Goal: Task Accomplishment & Management: Use online tool/utility

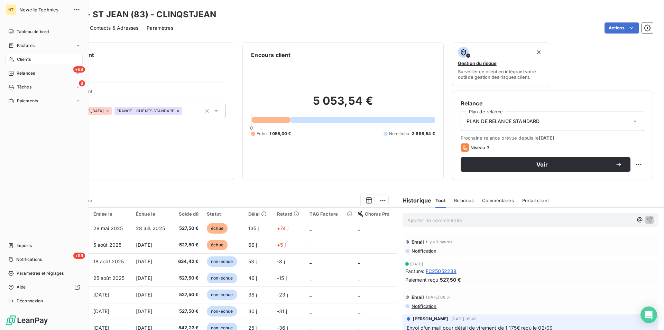
click at [29, 59] on span "Clients" at bounding box center [24, 59] width 14 height 6
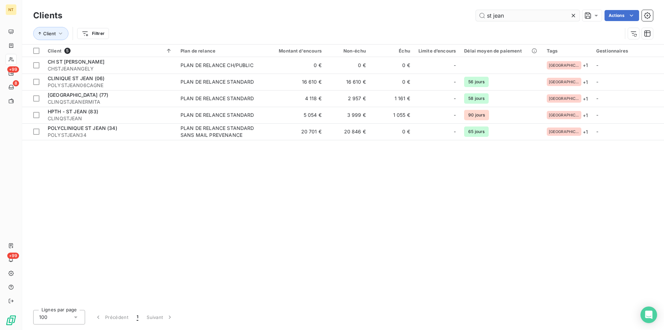
drag, startPoint x: 510, startPoint y: 18, endPoint x: 481, endPoint y: 18, distance: 28.7
click at [481, 18] on input "st jean" at bounding box center [528, 15] width 104 height 11
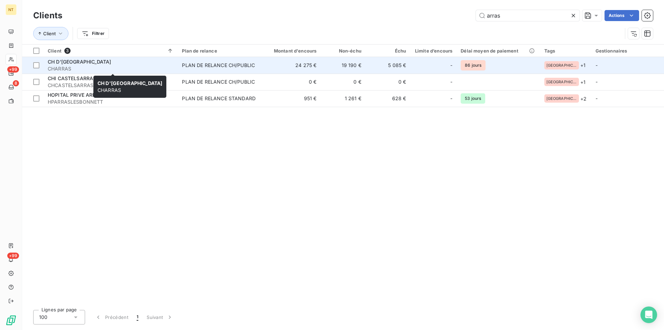
type input "arras"
click at [99, 59] on div "CH D'[GEOGRAPHIC_DATA]" at bounding box center [111, 61] width 126 height 7
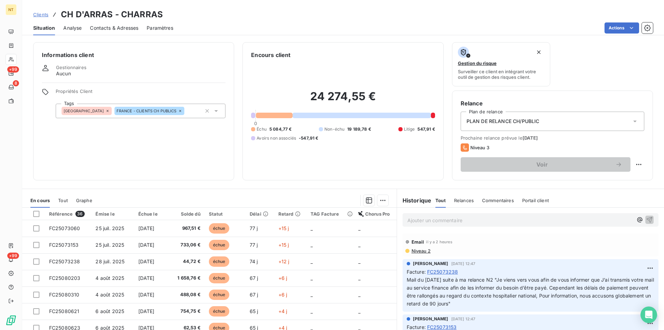
click at [118, 26] on span "Contacts & Adresses" at bounding box center [114, 28] width 48 height 7
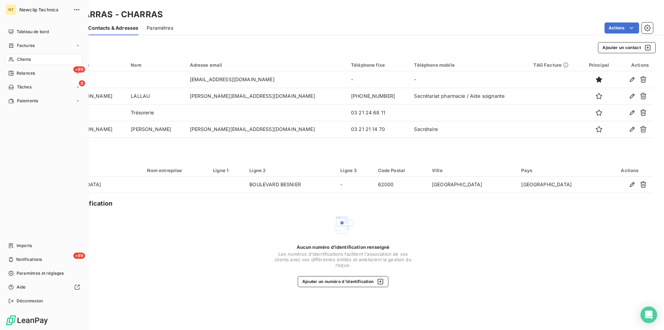
click at [27, 59] on span "Clients" at bounding box center [24, 59] width 14 height 6
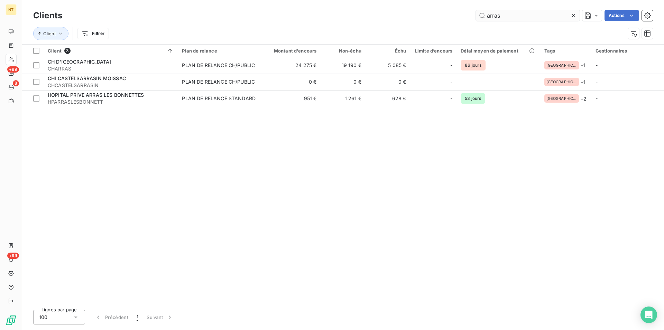
drag, startPoint x: 504, startPoint y: 14, endPoint x: 473, endPoint y: 15, distance: 31.5
click at [476, 15] on input "arras" at bounding box center [528, 15] width 104 height 11
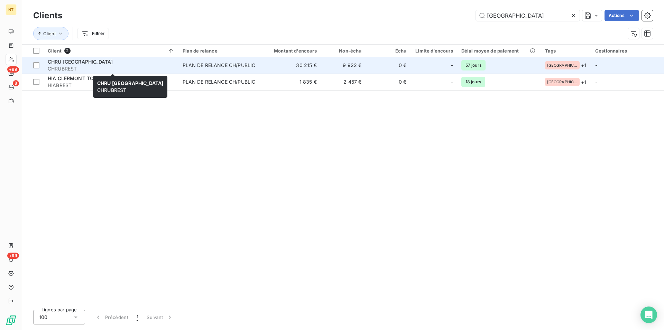
type input "[GEOGRAPHIC_DATA]"
click at [67, 62] on span "CHRU [GEOGRAPHIC_DATA]" at bounding box center [80, 62] width 65 height 6
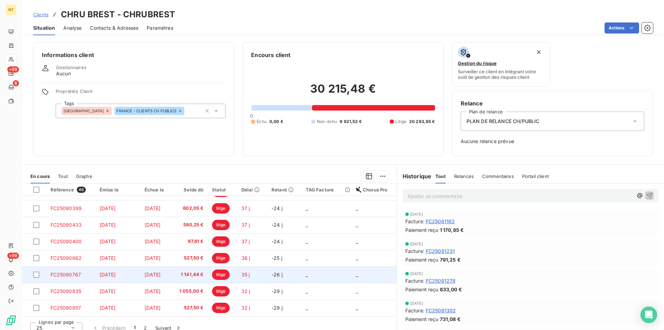
scroll to position [7, 0]
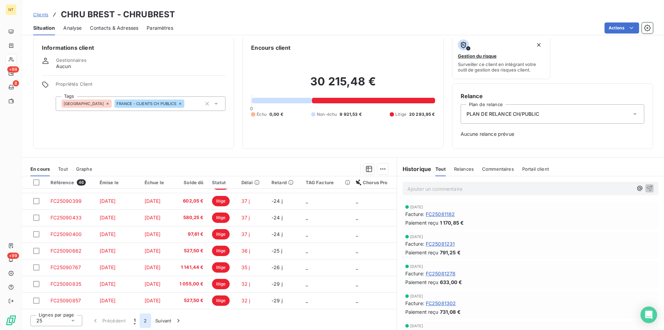
click at [143, 320] on button "2" at bounding box center [145, 321] width 11 height 15
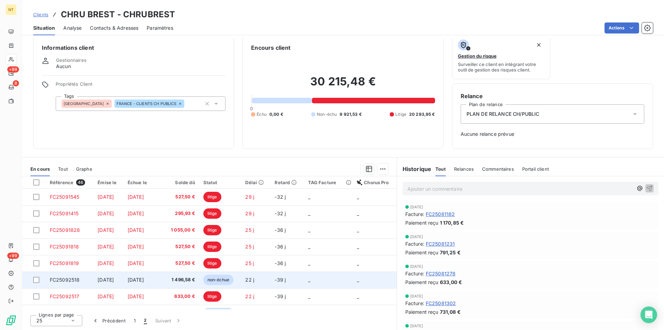
click at [67, 278] on span "FC25092518" at bounding box center [65, 280] width 30 height 6
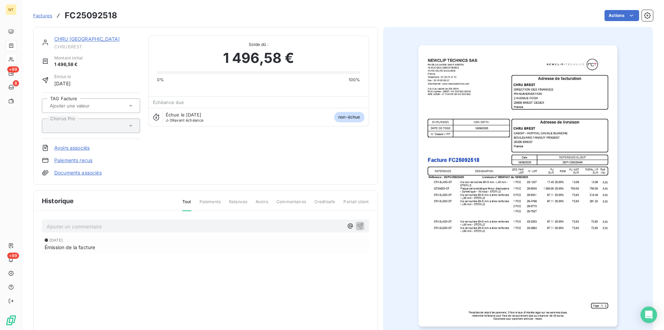
click at [48, 225] on p "Ajouter un commentaire ﻿" at bounding box center [195, 226] width 297 height 9
drag, startPoint x: 45, startPoint y: 225, endPoint x: 209, endPoint y: 225, distance: 163.3
click at [209, 225] on div "Mail du [DATE] avec mandat 92117 émis le [DATE]" at bounding box center [205, 226] width 327 height 13
copy span "Mail du [DATE] avec mandat 92117 émis le [DATE]"
click at [357, 223] on icon "button" at bounding box center [360, 225] width 7 height 7
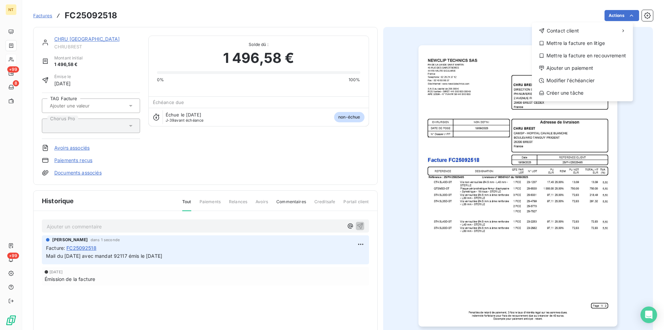
click at [628, 15] on html "NT +99 8 +99 Factures FC25092518 Actions Contact client Mettre la facture en li…" at bounding box center [332, 165] width 664 height 330
click at [587, 44] on div "Mettre la facture en litige" at bounding box center [582, 43] width 95 height 11
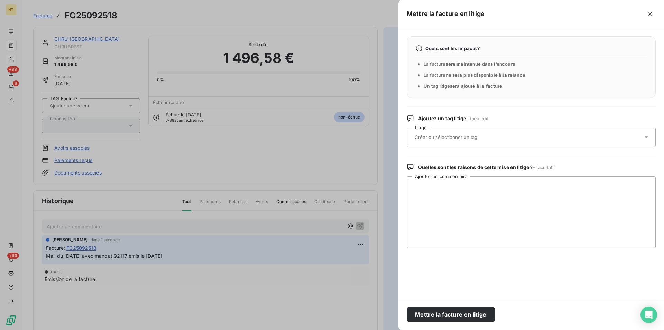
click at [469, 139] on input "text" at bounding box center [464, 137] width 101 height 6
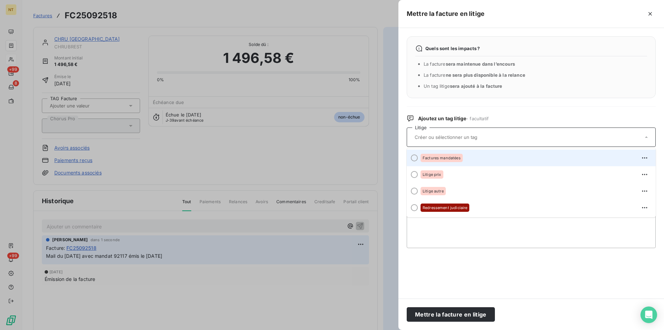
click at [413, 158] on div at bounding box center [414, 158] width 7 height 7
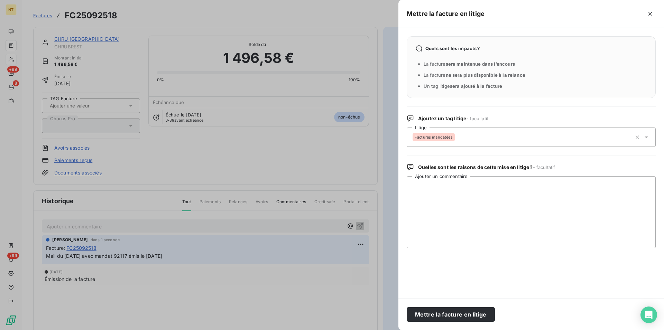
drag, startPoint x: 442, startPoint y: 316, endPoint x: 322, endPoint y: 286, distance: 124.3
click at [442, 316] on button "Mettre la facture en litige" at bounding box center [451, 315] width 88 height 15
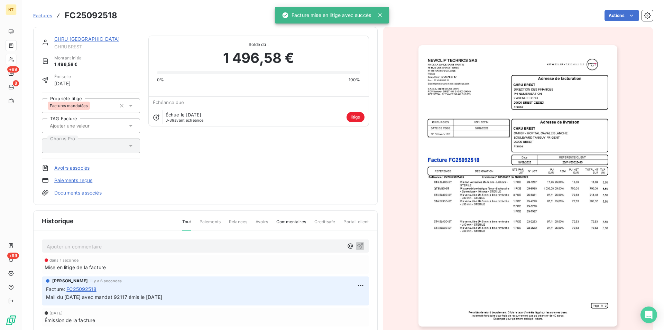
click at [71, 39] on link "CHRU [GEOGRAPHIC_DATA]" at bounding box center [86, 39] width 65 height 6
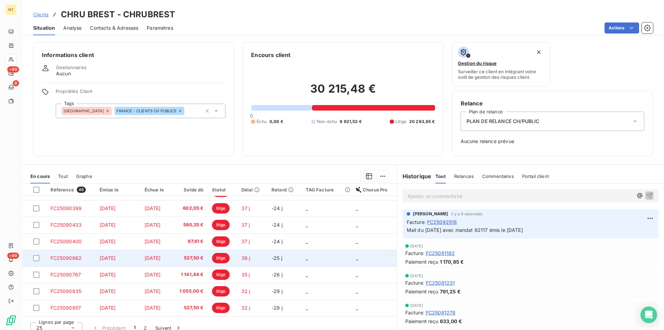
scroll to position [7, 0]
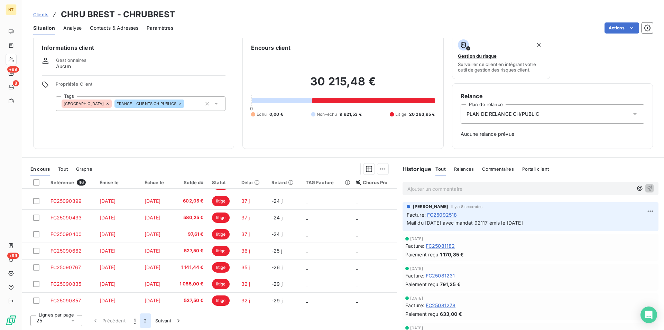
click at [143, 322] on button "2" at bounding box center [145, 321] width 11 height 15
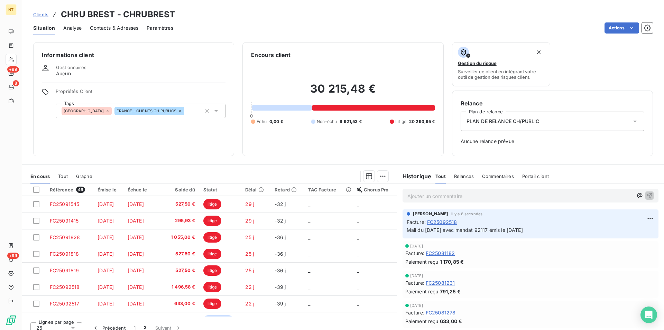
scroll to position [106, 0]
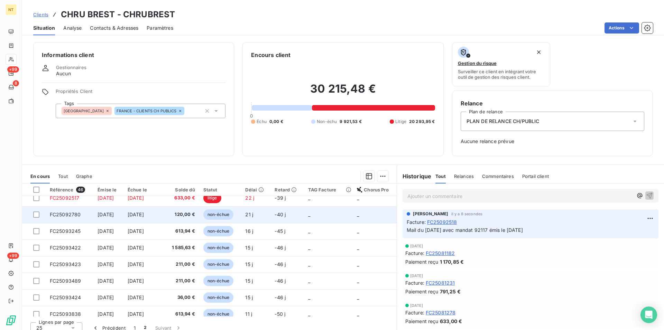
click at [66, 215] on span "FC25092780" at bounding box center [65, 215] width 31 height 6
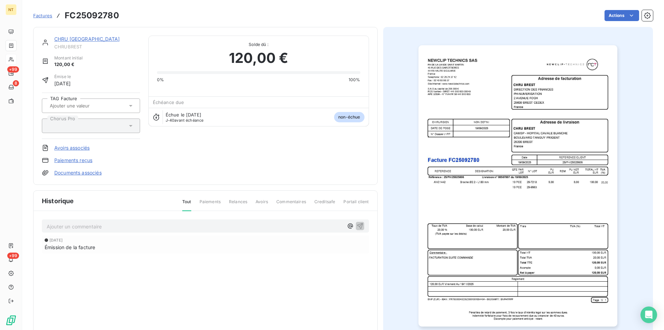
click at [79, 226] on p "Ajouter un commentaire ﻿" at bounding box center [195, 226] width 297 height 9
click at [137, 227] on span "Mail du [DATE] avec mandat 92117 émis le [DATE]" at bounding box center [105, 226] width 116 height 6
click at [357, 227] on icon "button" at bounding box center [360, 226] width 6 height 6
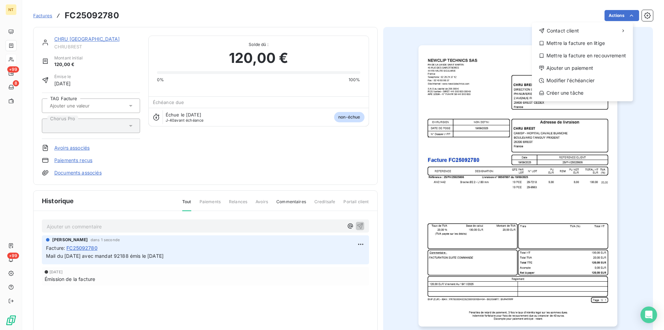
click at [625, 15] on html "NT +99 8 +99 Factures FC25092780 Actions Contact client Mettre la facture en li…" at bounding box center [332, 165] width 664 height 330
click at [591, 43] on div "Mettre la facture en litige" at bounding box center [582, 43] width 95 height 11
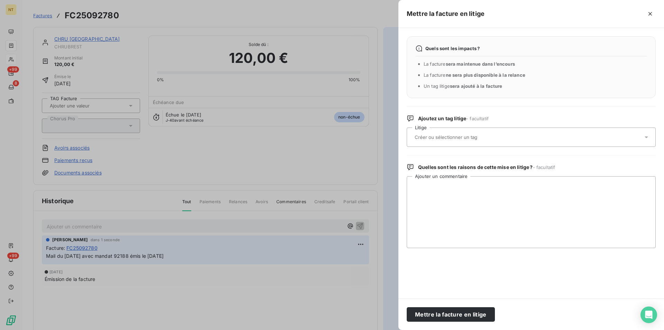
click at [480, 138] on input "text" at bounding box center [464, 137] width 101 height 6
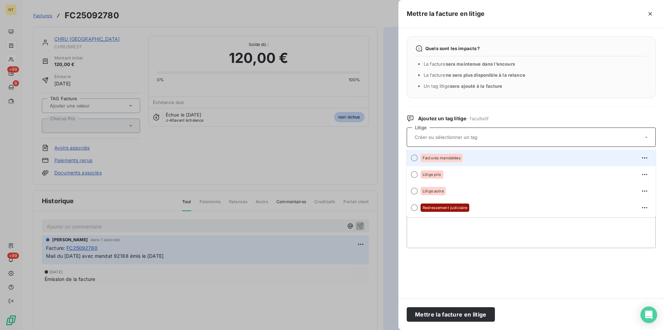
click at [414, 159] on div at bounding box center [414, 158] width 7 height 7
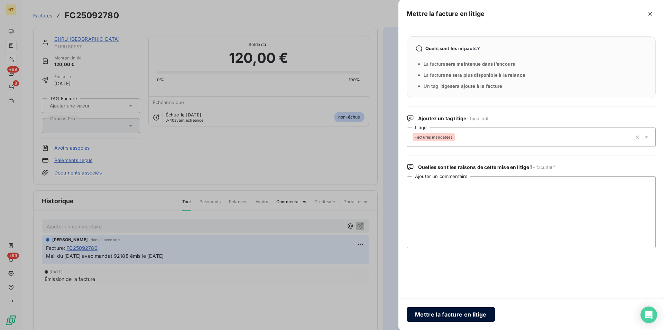
click at [437, 313] on button "Mettre la facture en litige" at bounding box center [451, 315] width 88 height 15
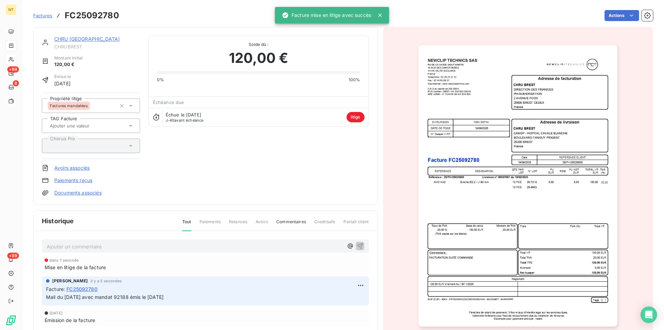
click at [72, 38] on link "CHRU [GEOGRAPHIC_DATA]" at bounding box center [86, 39] width 65 height 6
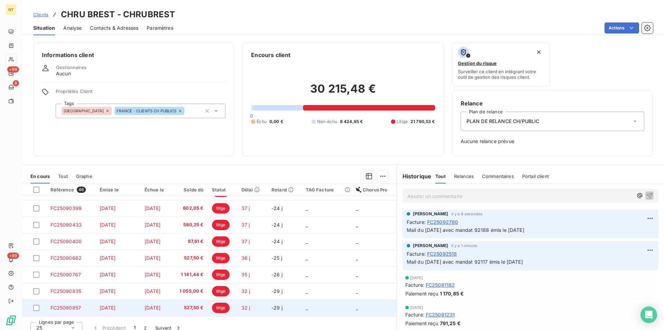
scroll to position [7, 0]
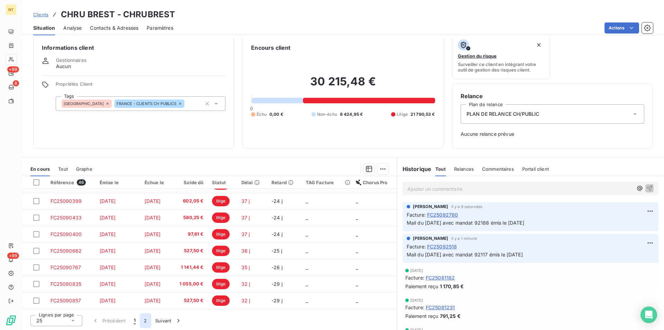
click at [146, 321] on button "2" at bounding box center [145, 321] width 11 height 15
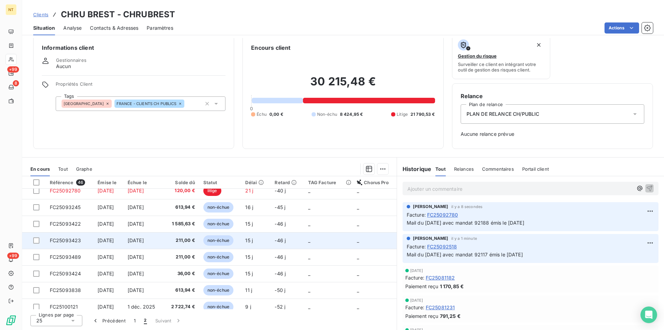
scroll to position [87, 0]
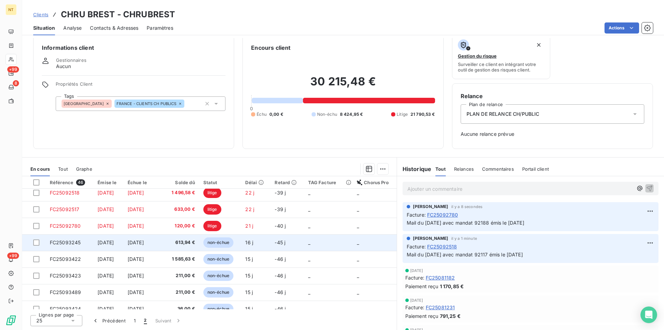
click at [64, 241] on span "FC25093245" at bounding box center [65, 243] width 31 height 6
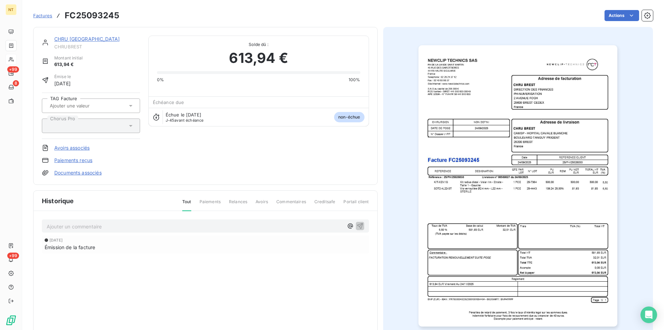
click at [76, 225] on p "Ajouter un commentaire ﻿" at bounding box center [195, 226] width 297 height 9
click at [134, 227] on span "Mail du [DATE] avec mandat 92117 émis le [DATE]" at bounding box center [105, 226] width 116 height 6
click at [357, 227] on icon "button" at bounding box center [360, 225] width 7 height 7
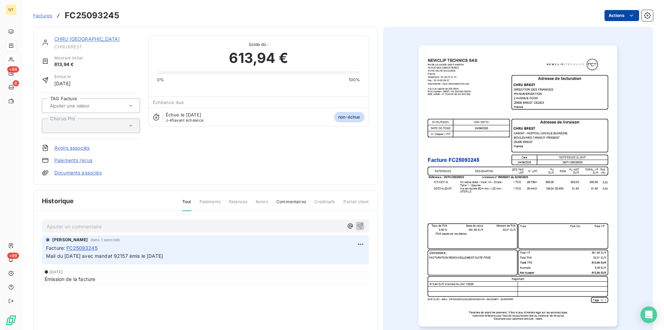
click at [623, 16] on html "NT +99 8 +99 Factures FC25093245 Actions CHRU BREST CHRUBREST Montant initial 6…" at bounding box center [332, 165] width 664 height 330
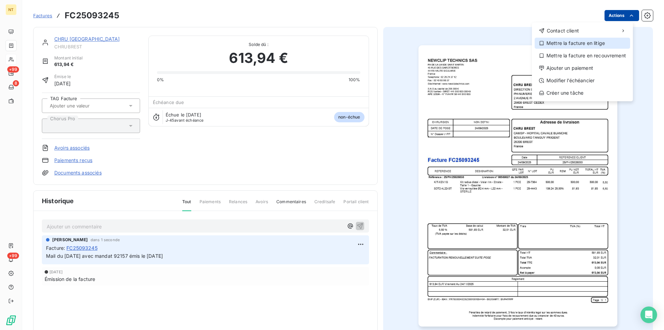
click at [588, 43] on div "Mettre la facture en litige" at bounding box center [582, 43] width 95 height 11
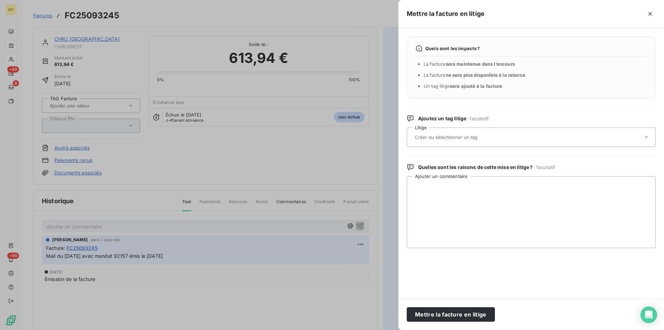
click at [434, 139] on input "text" at bounding box center [464, 137] width 101 height 6
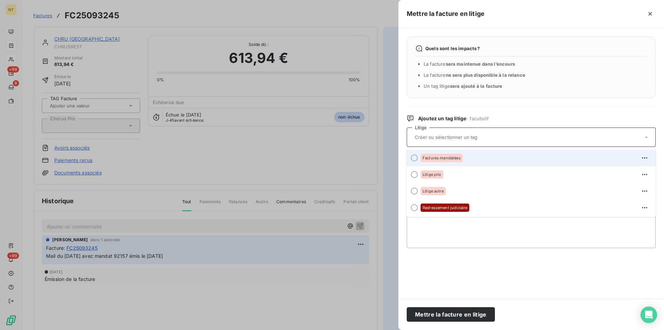
click at [415, 158] on div at bounding box center [414, 158] width 7 height 7
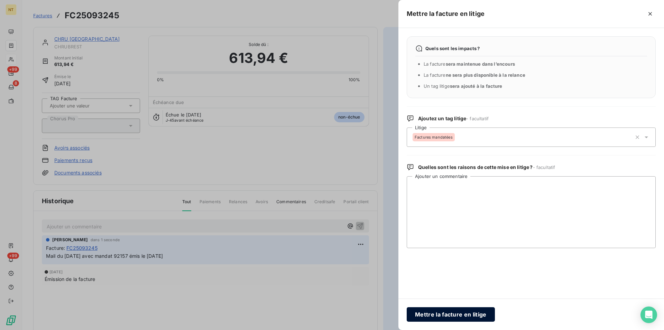
click at [433, 317] on button "Mettre la facture en litige" at bounding box center [451, 315] width 88 height 15
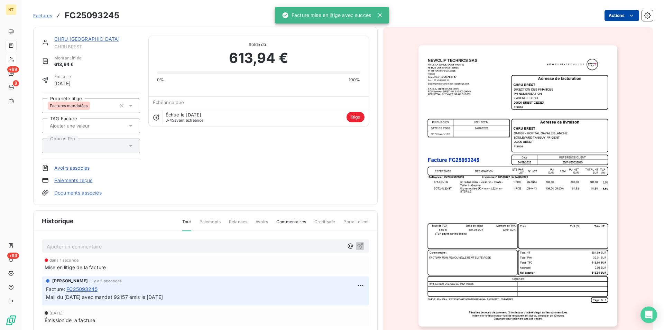
click at [65, 40] on link "CHRU [GEOGRAPHIC_DATA]" at bounding box center [86, 39] width 65 height 6
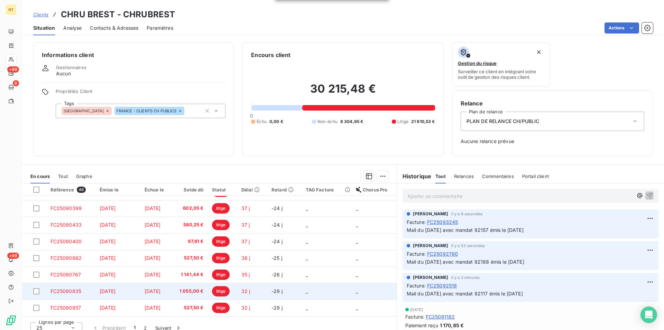
scroll to position [7, 0]
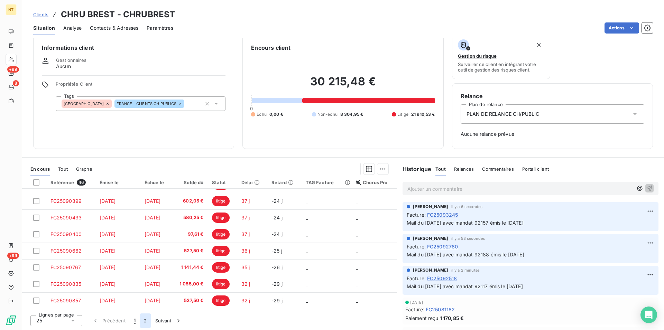
click at [143, 321] on button "2" at bounding box center [145, 321] width 11 height 15
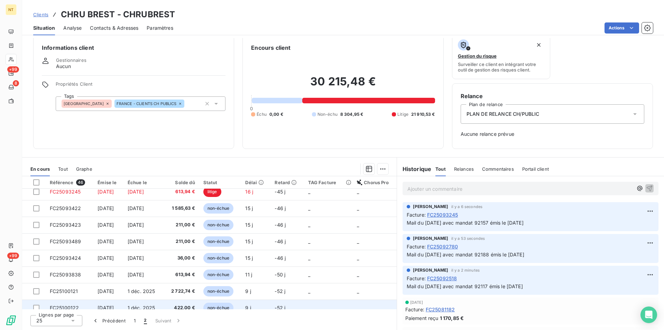
scroll to position [122, 0]
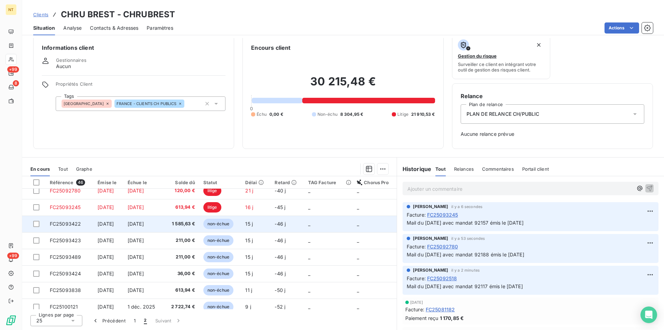
click at [70, 222] on span "FC25093422" at bounding box center [65, 224] width 31 height 6
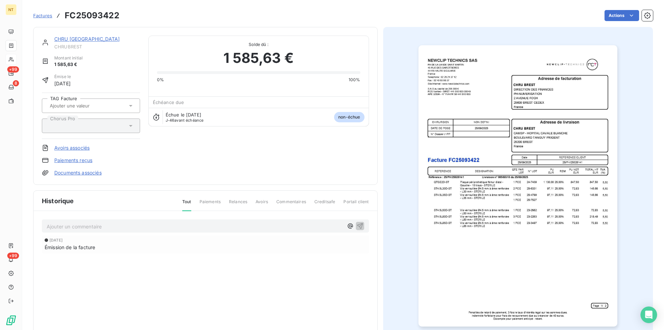
click at [68, 226] on p "Ajouter un commentaire ﻿" at bounding box center [195, 226] width 297 height 9
click at [137, 226] on span "Mail du [DATE] avec mandat 92117 émis le [DATE]" at bounding box center [105, 226] width 116 height 6
drag, startPoint x: 359, startPoint y: 224, endPoint x: 372, endPoint y: 213, distance: 17.0
click at [359, 223] on icon "button" at bounding box center [360, 226] width 6 height 6
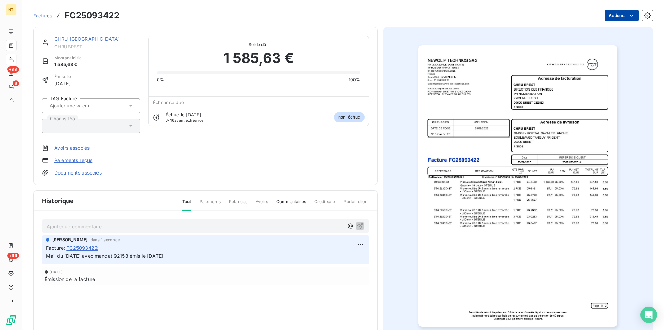
click at [627, 14] on html "NT +99 8 +99 Factures FC25093422 Actions CHRU BREST CHRUBREST Montant initial 1…" at bounding box center [332, 165] width 664 height 330
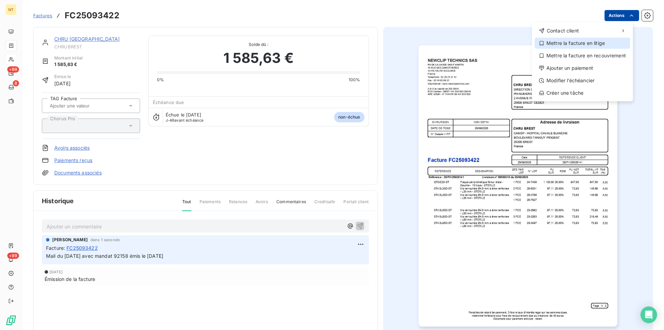
click at [587, 43] on div "Mettre la facture en litige" at bounding box center [582, 43] width 95 height 11
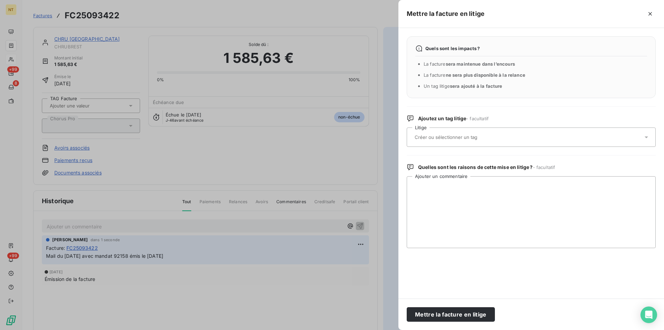
click at [451, 134] on div at bounding box center [528, 137] width 230 height 15
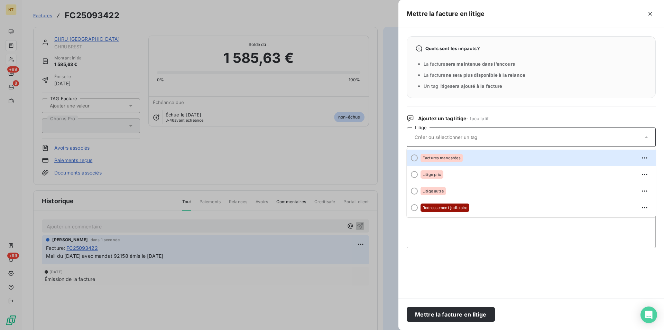
drag, startPoint x: 415, startPoint y: 159, endPoint x: 421, endPoint y: 177, distance: 19.5
click at [415, 158] on div at bounding box center [414, 158] width 7 height 7
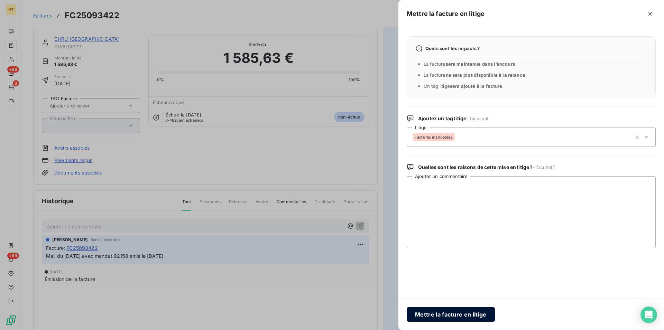
click at [440, 314] on button "Mettre la facture en litige" at bounding box center [451, 315] width 88 height 15
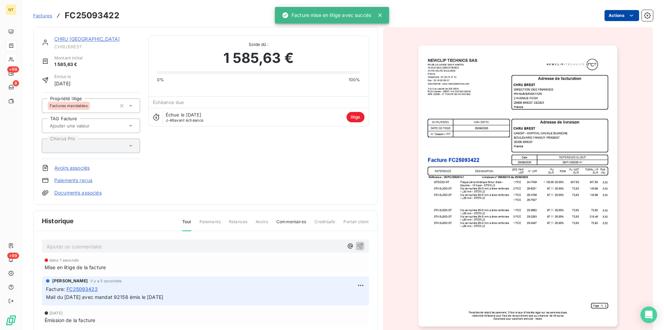
click at [72, 39] on link "CHRU [GEOGRAPHIC_DATA]" at bounding box center [86, 39] width 65 height 6
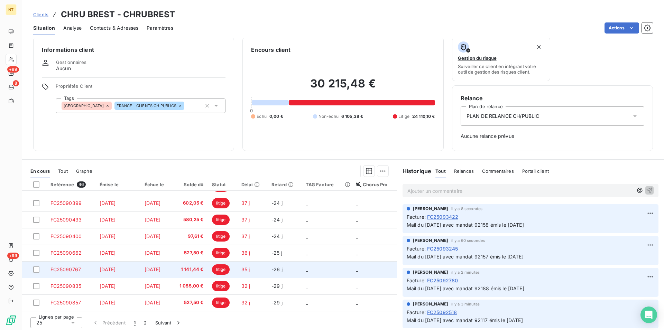
scroll to position [7, 0]
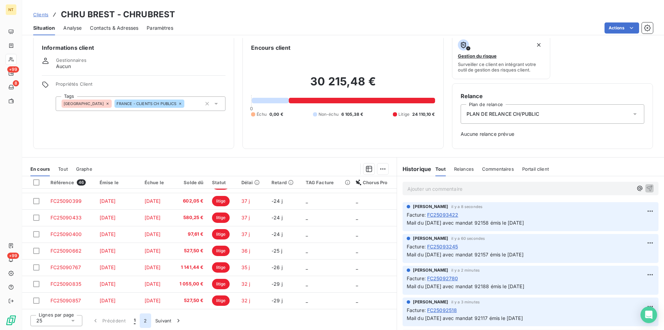
click at [145, 321] on button "2" at bounding box center [145, 321] width 11 height 15
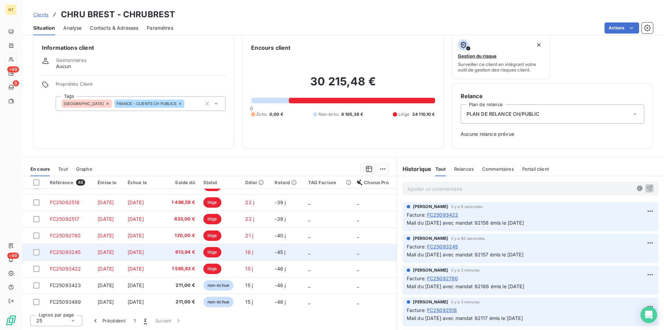
scroll to position [106, 0]
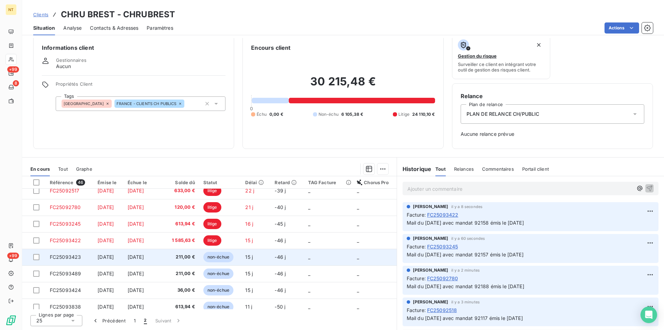
click at [70, 258] on span "FC25093423" at bounding box center [65, 257] width 31 height 6
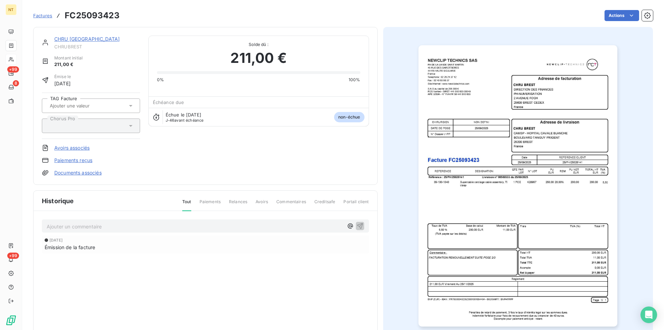
click at [100, 227] on p "Ajouter un commentaire ﻿" at bounding box center [195, 226] width 297 height 9
click at [135, 227] on span "Mail du [DATE] avec mandat 92117 émis le [DATE]" at bounding box center [105, 226] width 116 height 6
click at [357, 226] on icon "button" at bounding box center [360, 225] width 7 height 7
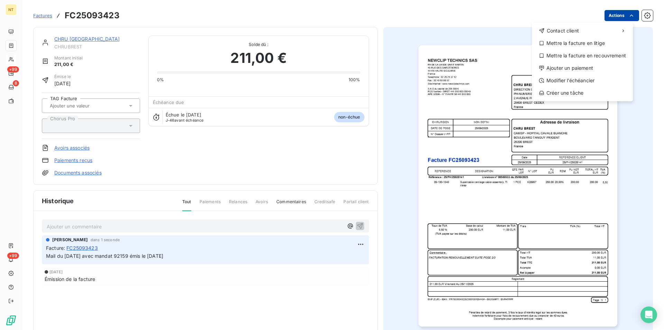
click at [616, 17] on html "NT +99 8 +99 Factures FC25093423 Actions Contact client Mettre la facture en li…" at bounding box center [332, 165] width 664 height 330
click at [576, 43] on div "Mettre la facture en litige" at bounding box center [582, 43] width 95 height 11
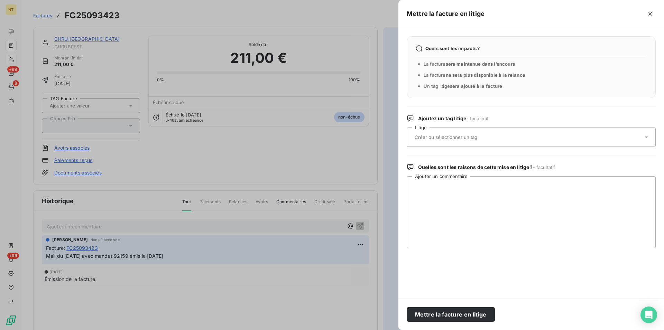
click at [446, 136] on input "text" at bounding box center [464, 137] width 101 height 6
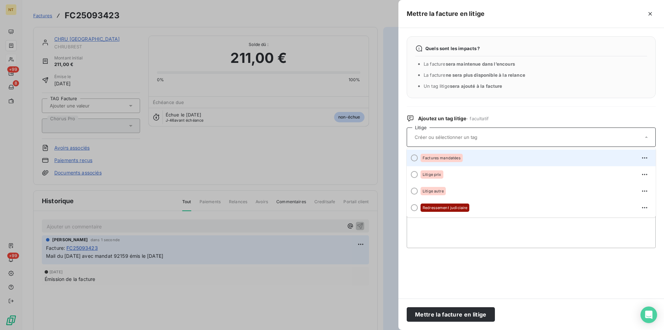
click at [414, 158] on div at bounding box center [414, 158] width 7 height 7
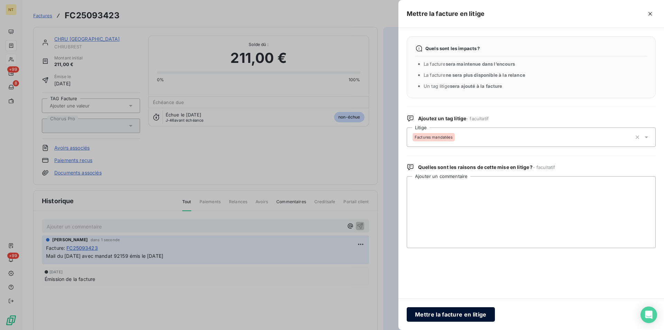
click at [438, 314] on button "Mettre la facture en litige" at bounding box center [451, 315] width 88 height 15
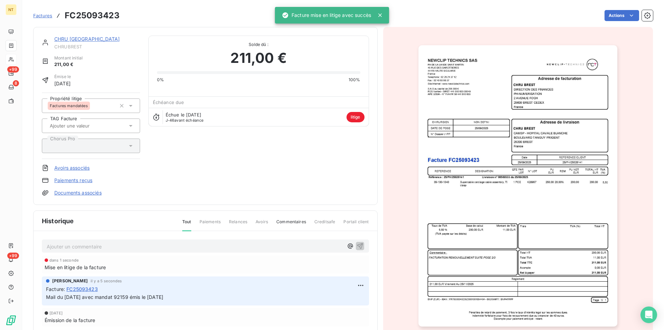
click at [72, 39] on link "CHRU [GEOGRAPHIC_DATA]" at bounding box center [86, 39] width 65 height 6
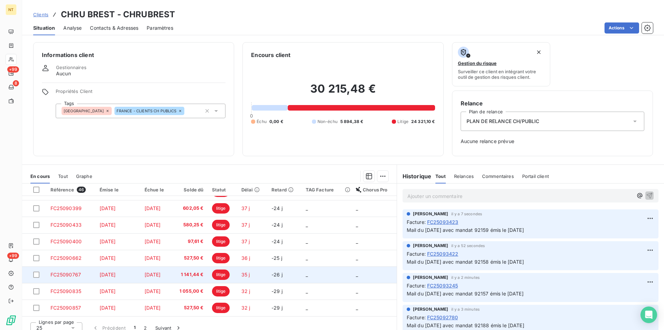
scroll to position [7, 0]
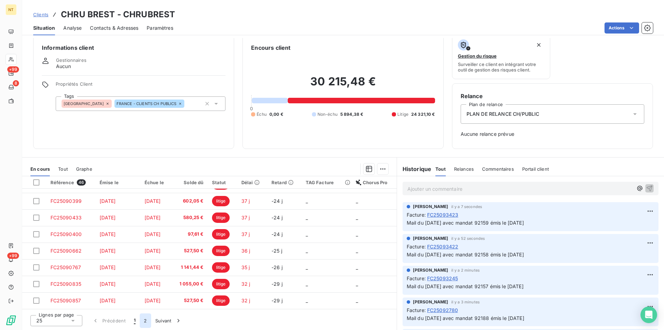
click at [145, 322] on button "2" at bounding box center [145, 321] width 11 height 15
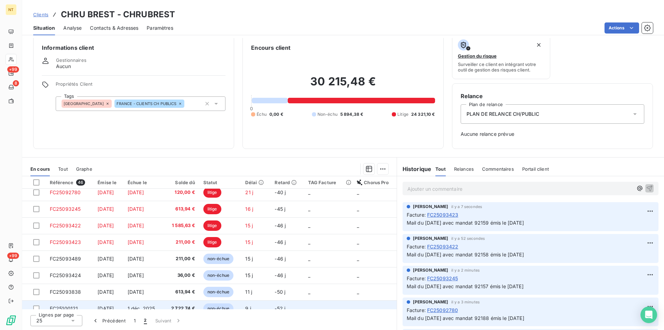
scroll to position [158, 0]
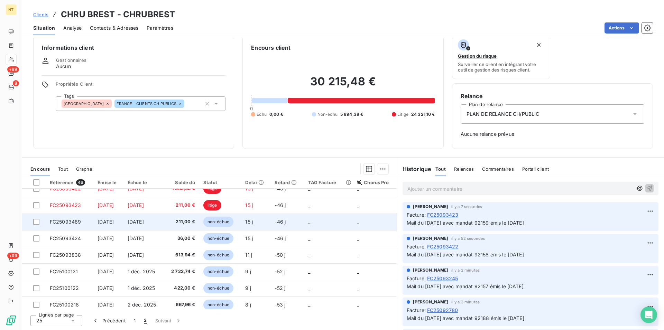
click at [76, 220] on span "FC25093489" at bounding box center [65, 222] width 31 height 6
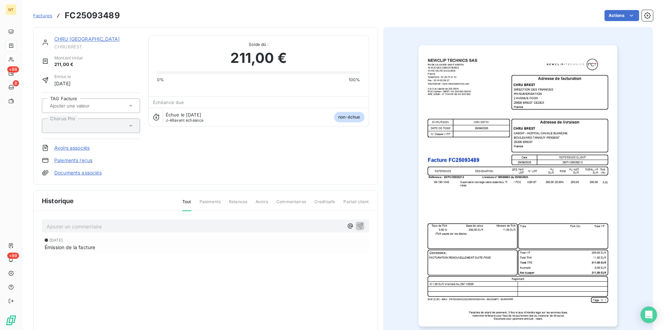
click at [97, 224] on p "Ajouter un commentaire ﻿" at bounding box center [195, 226] width 297 height 9
click at [136, 225] on span "Mail du [DATE] avec mandat 92117 émis le [DATE]" at bounding box center [105, 226] width 116 height 6
click at [358, 226] on icon "button" at bounding box center [360, 225] width 7 height 7
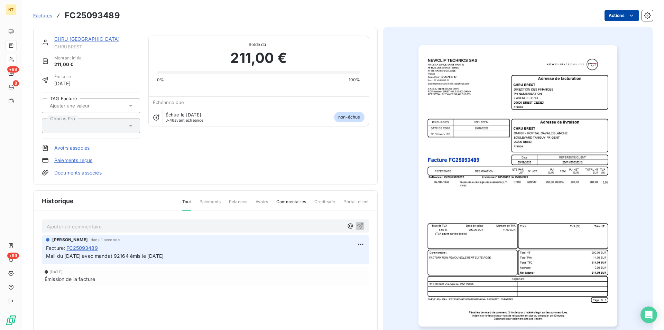
click at [627, 15] on html "NT +99 8 +99 Factures FC25093489 Actions CHRU BREST CHRUBREST Montant initial 2…" at bounding box center [332, 165] width 664 height 330
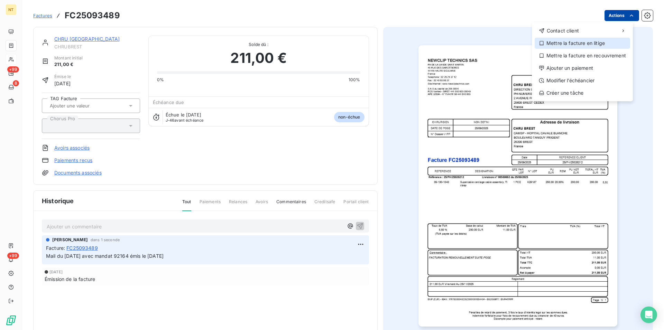
click at [594, 44] on div "Mettre la facture en litige" at bounding box center [582, 43] width 95 height 11
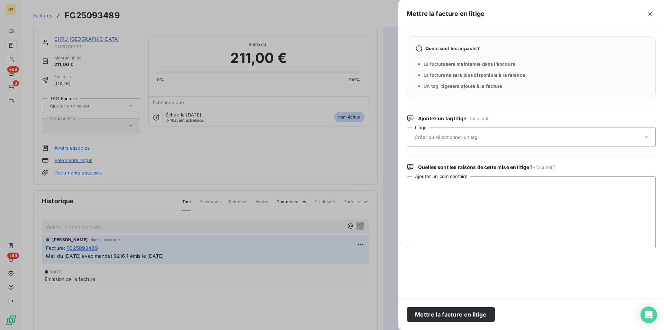
click at [469, 140] on input "text" at bounding box center [464, 137] width 101 height 6
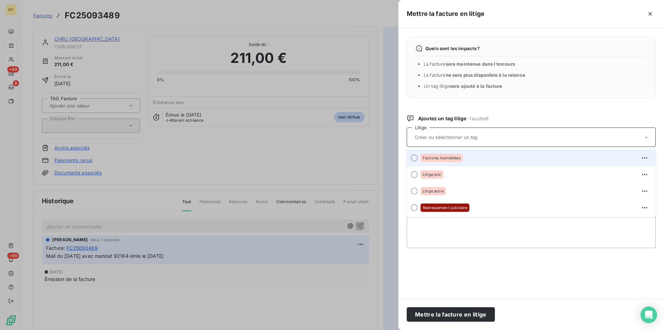
click at [415, 158] on div at bounding box center [414, 158] width 7 height 7
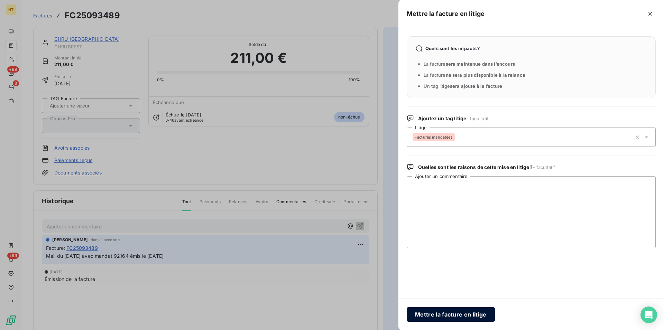
click at [433, 313] on button "Mettre la facture en litige" at bounding box center [451, 315] width 88 height 15
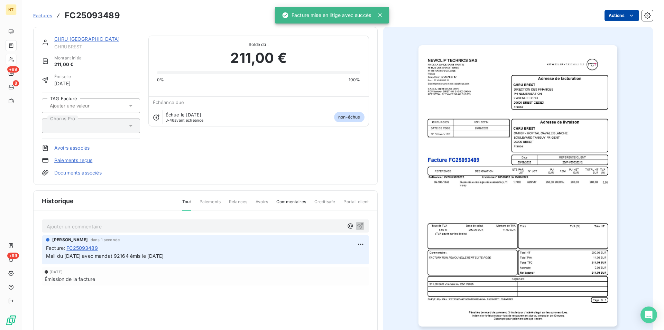
click at [68, 40] on link "CHRU [GEOGRAPHIC_DATA]" at bounding box center [86, 39] width 65 height 6
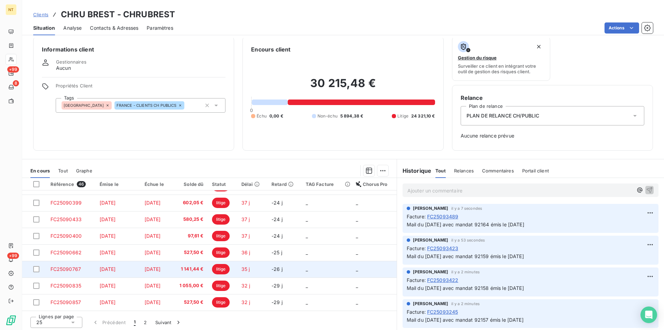
scroll to position [7, 0]
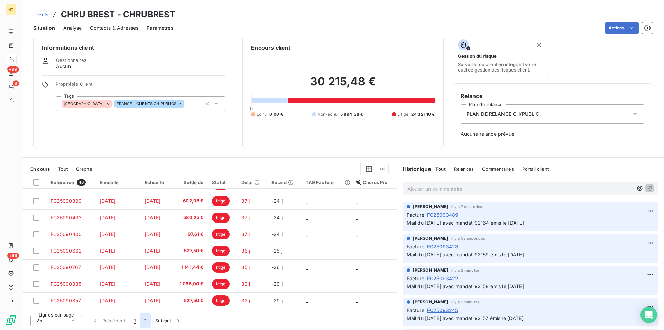
click at [146, 319] on button "2" at bounding box center [145, 321] width 11 height 15
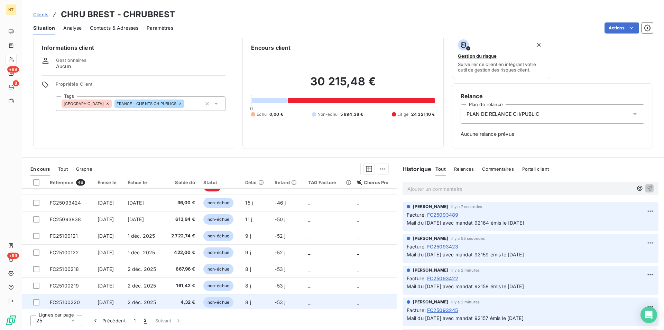
scroll to position [158, 0]
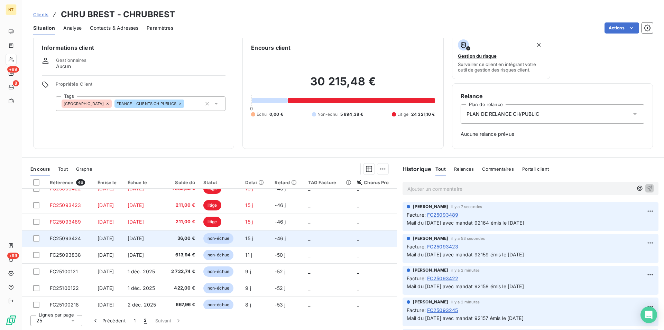
click at [70, 237] on span "FC25093424" at bounding box center [65, 239] width 31 height 6
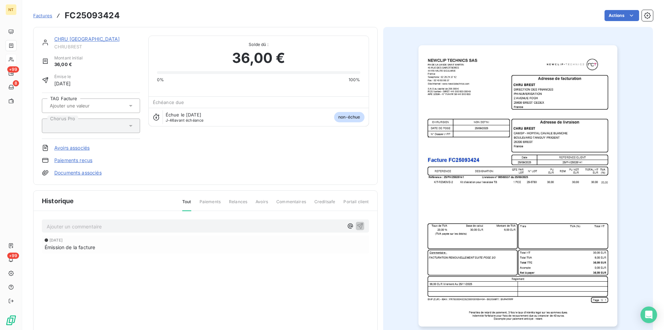
click at [106, 223] on p "Ajouter un commentaire ﻿" at bounding box center [195, 226] width 297 height 9
click at [137, 226] on span "Mail du [DATE] avec mandat 92117 émis le [DATE]" at bounding box center [105, 226] width 116 height 6
click at [164, 226] on span "Mail du [DATE] avec mandat 90791 émis le [DATE]" at bounding box center [105, 226] width 117 height 6
click at [163, 226] on span "Mail du [DATE] avec mandat 90791 émis le [DATE]" at bounding box center [105, 226] width 117 height 6
click at [357, 227] on icon "button" at bounding box center [360, 225] width 7 height 7
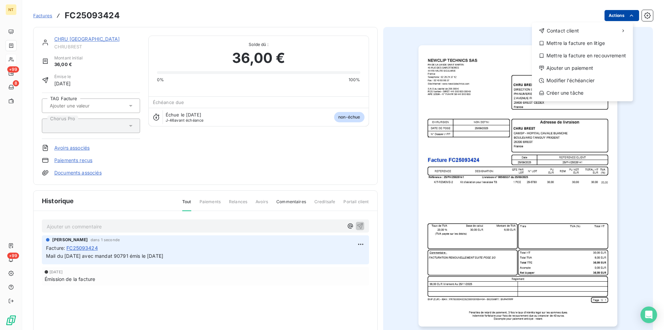
click at [619, 16] on html "NT +99 8 +99 Factures FC25093424 Actions Contact client Mettre la facture en li…" at bounding box center [332, 165] width 664 height 330
click at [593, 40] on div "Mettre la facture en litige" at bounding box center [582, 43] width 95 height 11
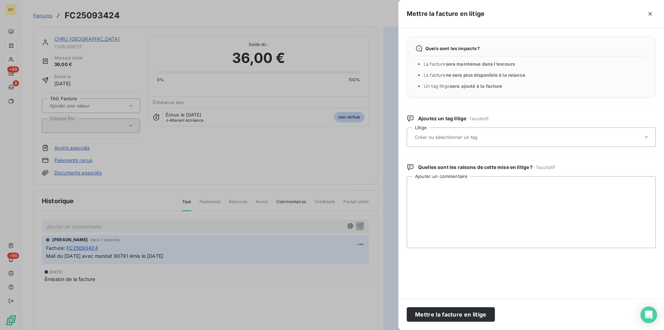
click at [477, 139] on input "text" at bounding box center [464, 137] width 101 height 6
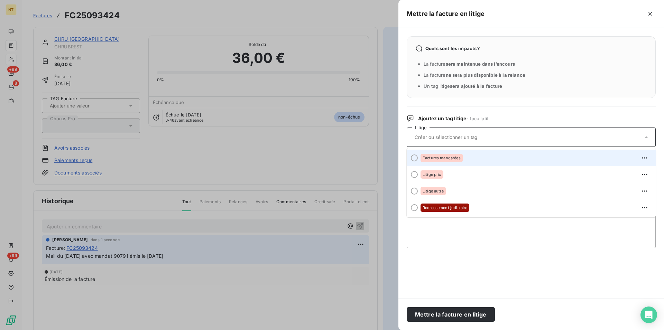
click at [414, 159] on div at bounding box center [414, 158] width 7 height 7
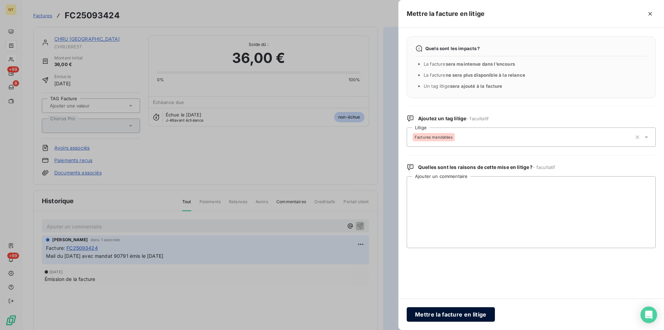
click at [445, 310] on button "Mettre la facture en litige" at bounding box center [451, 315] width 88 height 15
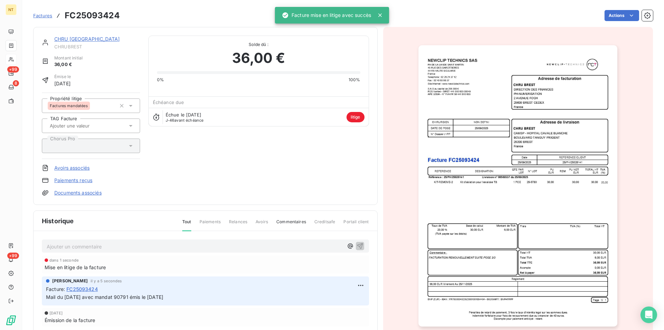
click at [63, 40] on link "CHRU [GEOGRAPHIC_DATA]" at bounding box center [86, 39] width 65 height 6
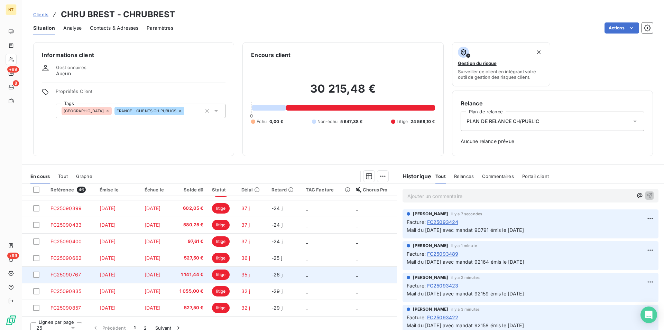
scroll to position [7, 0]
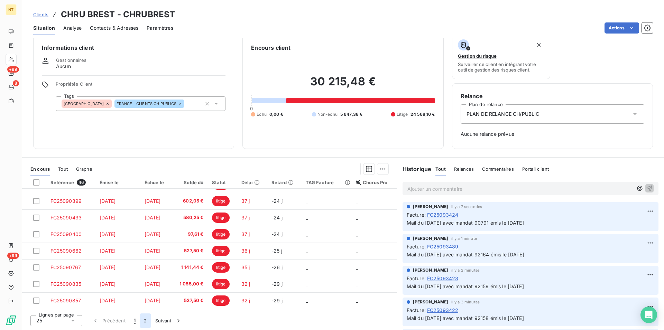
click at [143, 320] on button "2" at bounding box center [145, 321] width 11 height 15
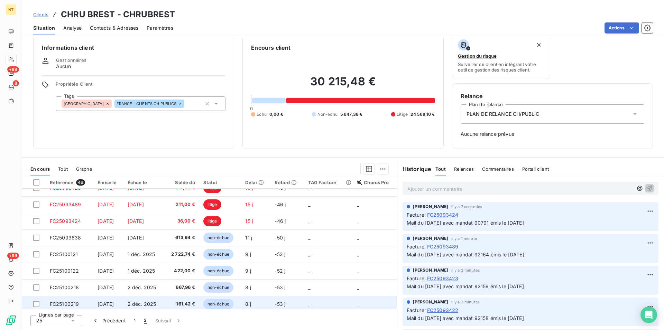
scroll to position [158, 0]
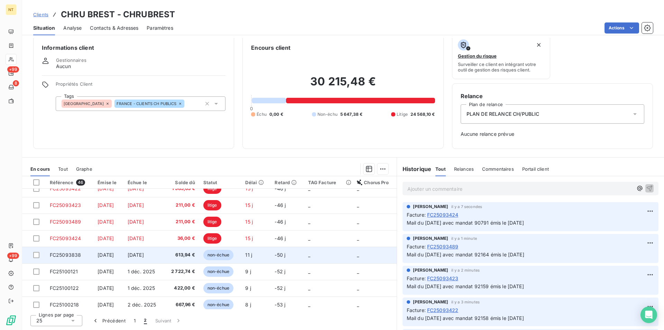
click at [66, 256] on span "FC25093838" at bounding box center [65, 255] width 31 height 6
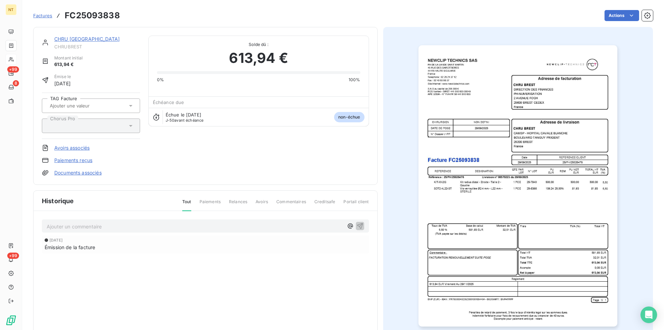
click at [107, 223] on p "Ajouter un commentaire ﻿" at bounding box center [195, 226] width 297 height 9
click at [135, 227] on span "Mail du [DATE] avec mandat 92117 émis le [DATE]" at bounding box center [105, 226] width 116 height 6
click at [358, 225] on icon "button" at bounding box center [360, 226] width 6 height 6
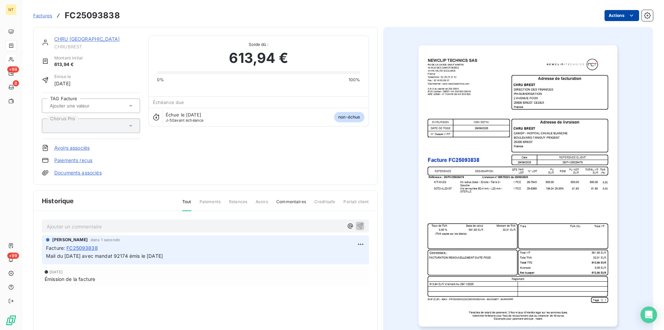
click at [627, 14] on html "NT +99 8 +99 Factures FC25093838 Actions CHRU BREST CHRUBREST Montant initial 6…" at bounding box center [332, 165] width 664 height 330
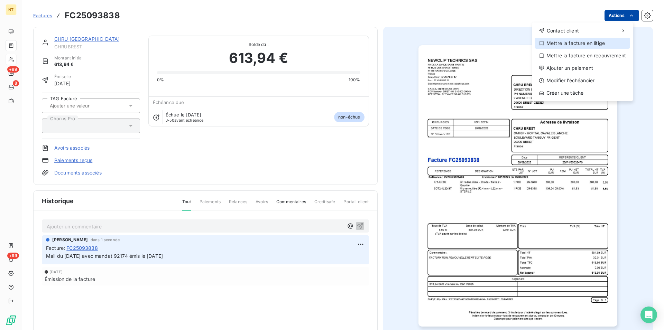
click at [596, 41] on div "Mettre la facture en litige" at bounding box center [582, 43] width 95 height 11
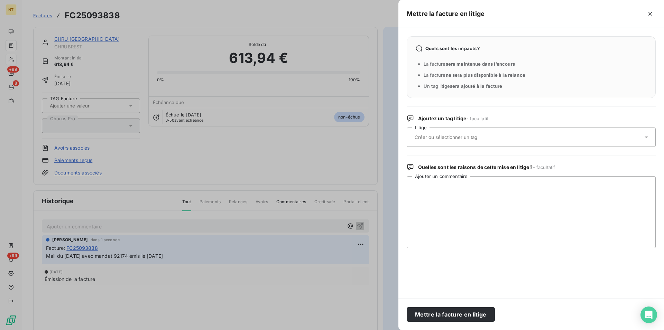
click at [452, 137] on input "text" at bounding box center [464, 137] width 101 height 6
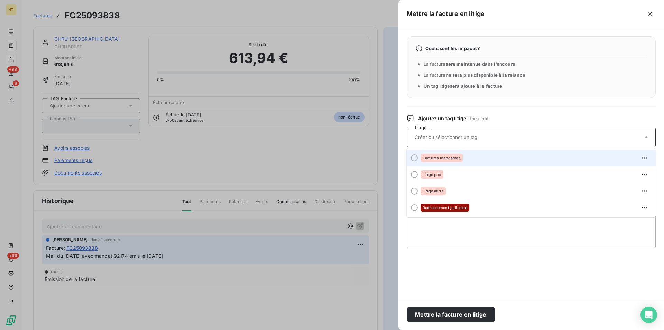
click at [414, 157] on div at bounding box center [414, 158] width 7 height 7
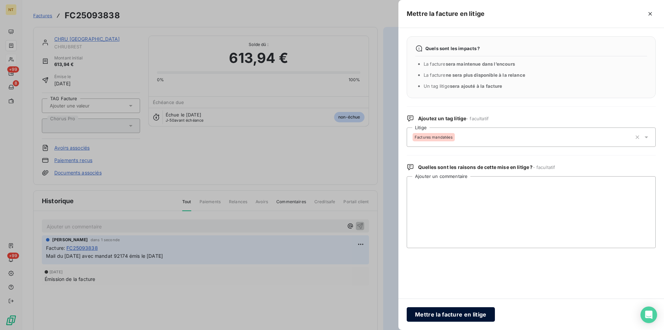
click at [436, 315] on button "Mettre la facture en litige" at bounding box center [451, 315] width 88 height 15
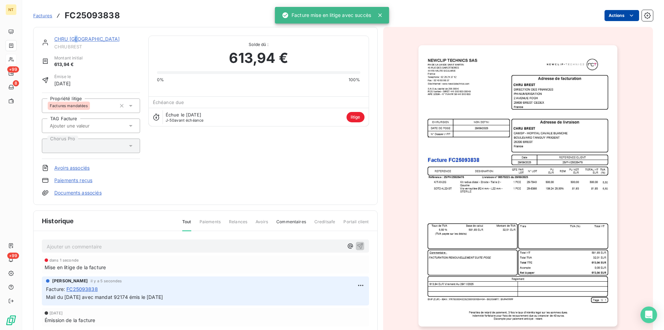
click at [77, 40] on link "CHRU [GEOGRAPHIC_DATA]" at bounding box center [86, 39] width 65 height 6
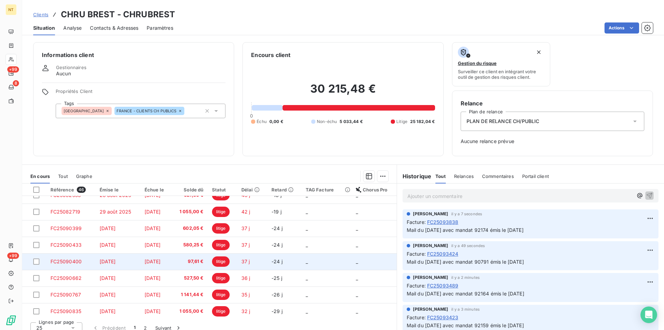
scroll to position [295, 0]
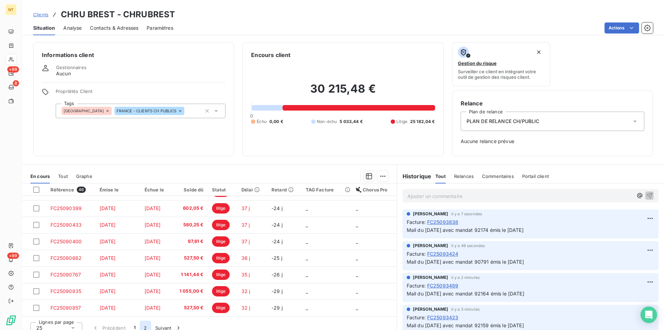
click at [144, 328] on button "2" at bounding box center [145, 328] width 11 height 15
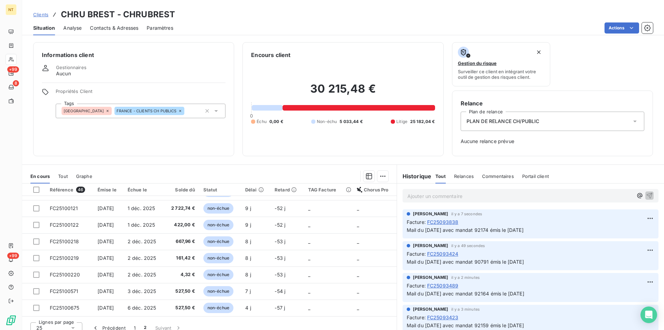
scroll to position [228, 0]
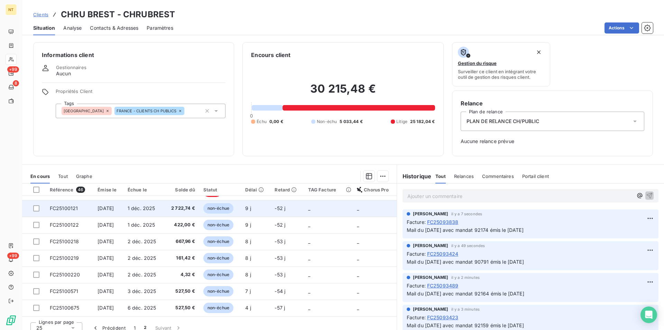
click at [52, 210] on span "FC25100121" at bounding box center [64, 208] width 28 height 6
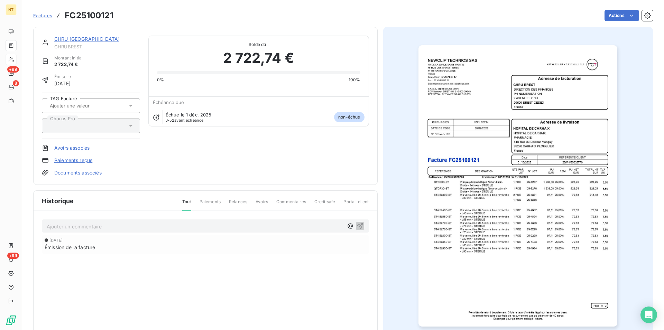
click at [81, 226] on p "Ajouter un commentaire ﻿" at bounding box center [195, 226] width 297 height 9
click at [136, 226] on span "Mail du [DATE] avec mandat 92117 émis le [DATE]" at bounding box center [105, 226] width 116 height 6
click at [161, 226] on span "Mail du [DATE] avec mandat 92915 émis le [DATE]" at bounding box center [105, 226] width 117 height 6
click at [358, 225] on icon "button" at bounding box center [360, 226] width 6 height 6
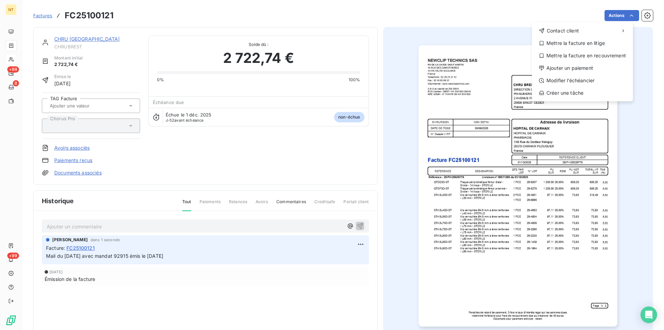
click at [627, 15] on html "NT +99 8 +99 Factures FC25100121 Actions Contact client Mettre la facture en li…" at bounding box center [332, 165] width 664 height 330
click at [576, 43] on div "Mettre la facture en litige" at bounding box center [582, 43] width 95 height 11
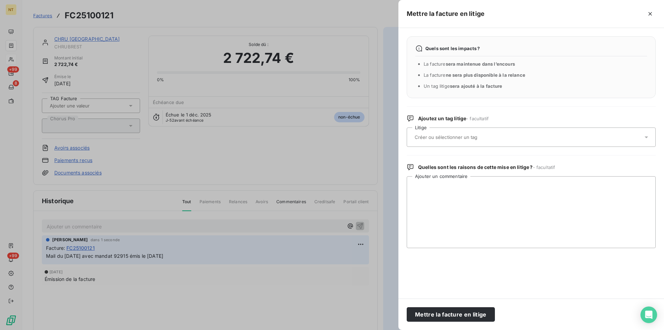
click at [428, 136] on input "text" at bounding box center [464, 137] width 101 height 6
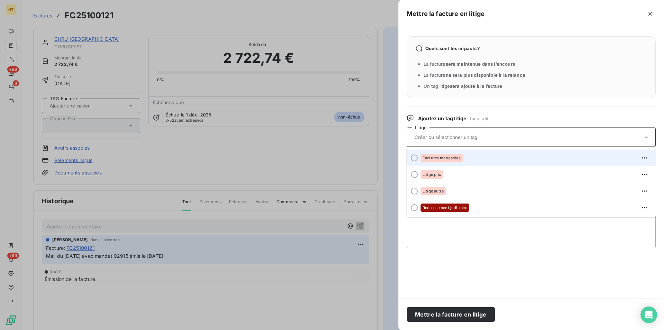
click at [413, 158] on div at bounding box center [414, 158] width 7 height 7
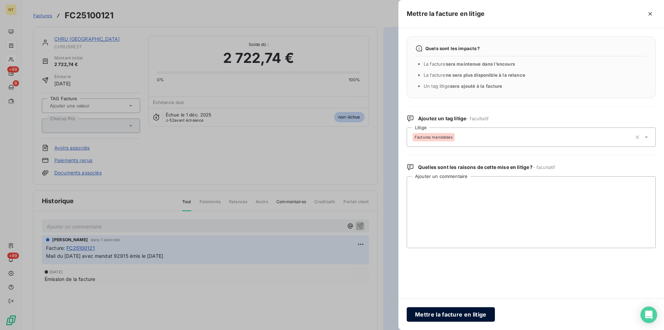
click at [444, 312] on button "Mettre la facture en litige" at bounding box center [451, 315] width 88 height 15
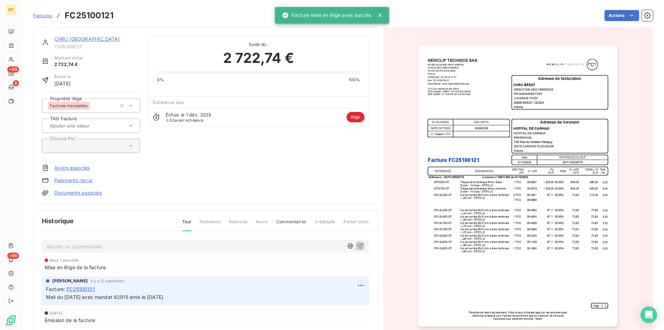
click at [68, 39] on link "CHRU [GEOGRAPHIC_DATA]" at bounding box center [86, 39] width 65 height 6
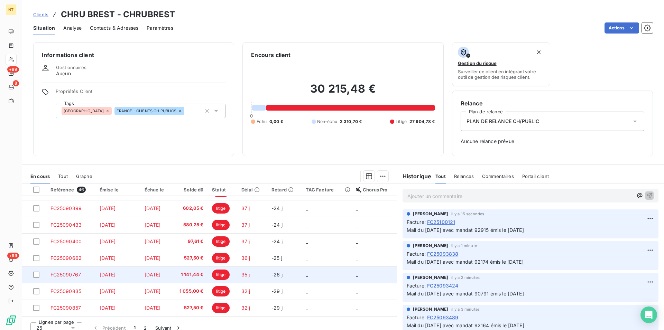
scroll to position [7, 0]
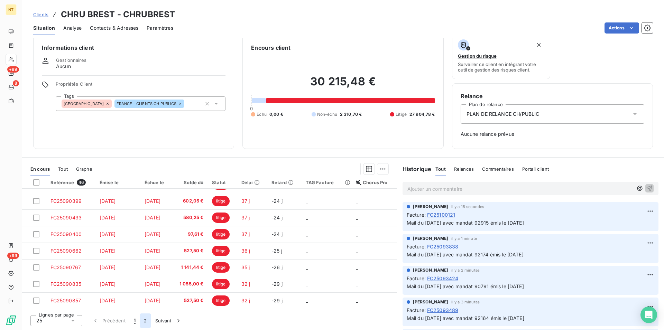
click at [146, 323] on button "2" at bounding box center [145, 321] width 11 height 15
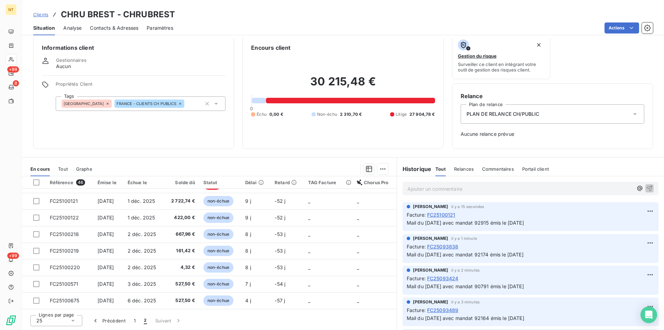
scroll to position [228, 0]
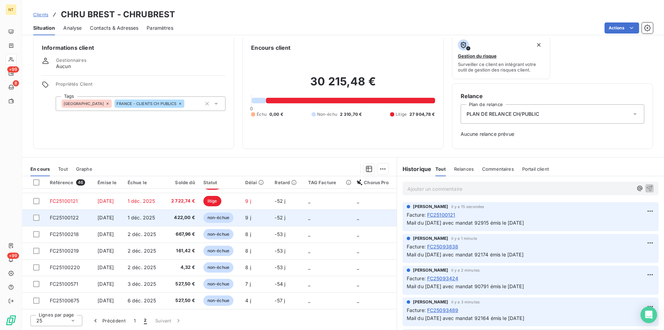
click at [64, 219] on span "FC25100122" at bounding box center [64, 218] width 29 height 6
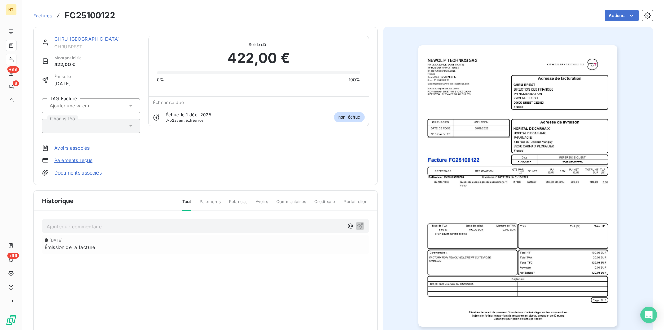
click at [93, 225] on p "Ajouter un commentaire ﻿" at bounding box center [195, 226] width 297 height 9
click at [136, 227] on span "Mail du [DATE] avec mandat 92117 émis le [DATE]" at bounding box center [105, 226] width 116 height 6
click at [163, 226] on span "Mail du [DATE] avec mandat 92698 émis le [DATE]" at bounding box center [106, 226] width 119 height 6
click at [357, 226] on icon "button" at bounding box center [360, 226] width 6 height 6
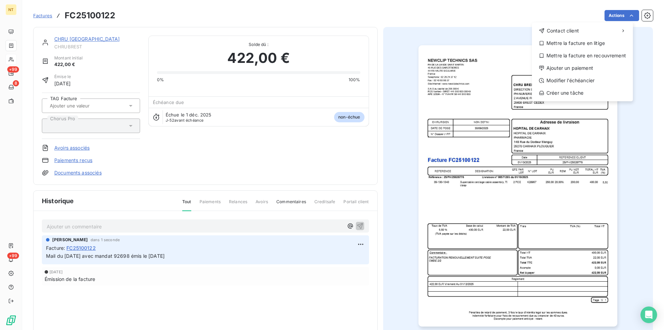
click at [626, 13] on html "NT +99 8 +99 Factures FC25100122 Actions Contact client Mettre la facture en li…" at bounding box center [332, 165] width 664 height 330
click at [588, 44] on div "Mettre la facture en litige" at bounding box center [582, 43] width 95 height 11
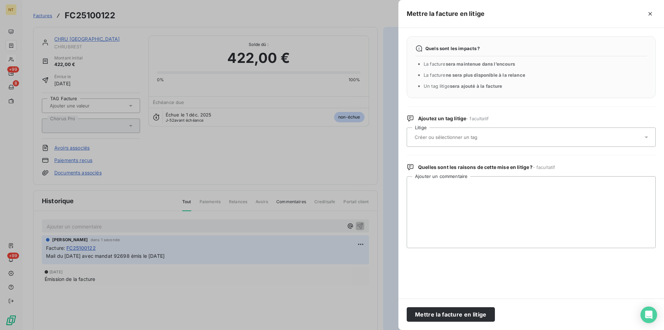
click at [459, 139] on input "text" at bounding box center [464, 137] width 101 height 6
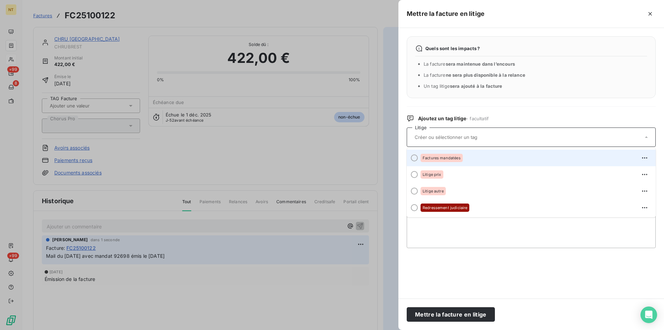
click at [413, 159] on div at bounding box center [414, 158] width 7 height 7
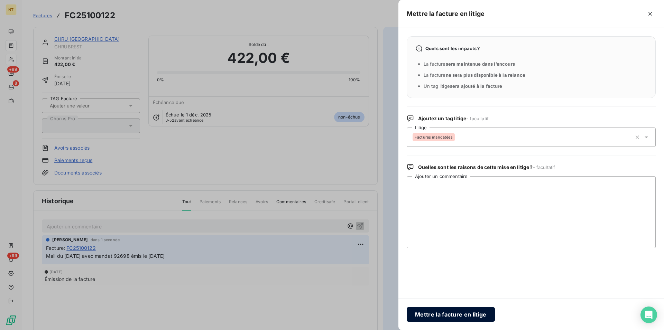
click at [445, 314] on button "Mettre la facture en litige" at bounding box center [451, 315] width 88 height 15
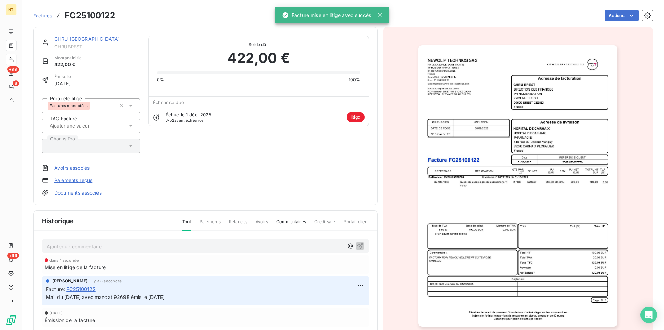
click at [75, 40] on link "CHRU [GEOGRAPHIC_DATA]" at bounding box center [86, 39] width 65 height 6
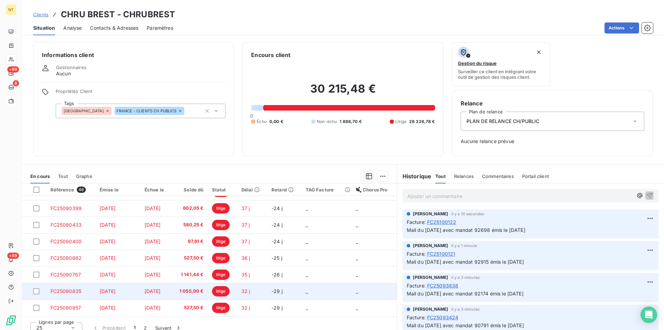
scroll to position [7, 0]
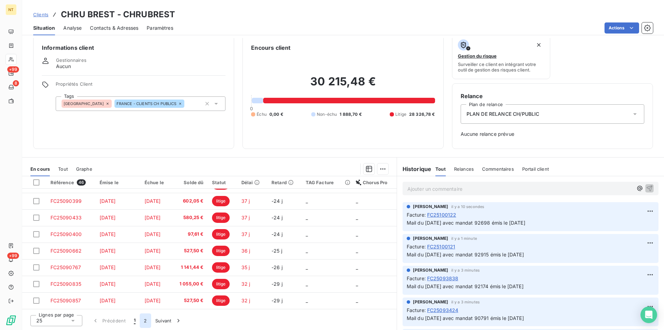
click at [145, 320] on button "2" at bounding box center [145, 321] width 11 height 15
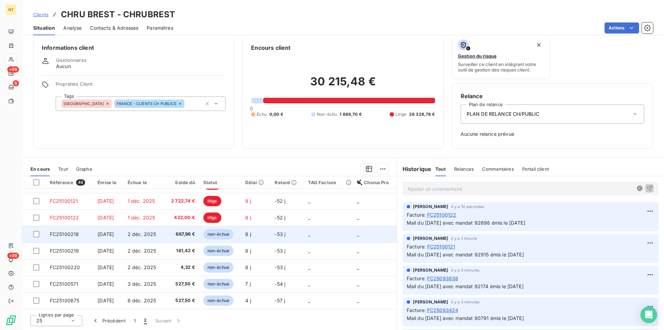
click at [70, 236] on span "FC25100218" at bounding box center [64, 234] width 29 height 6
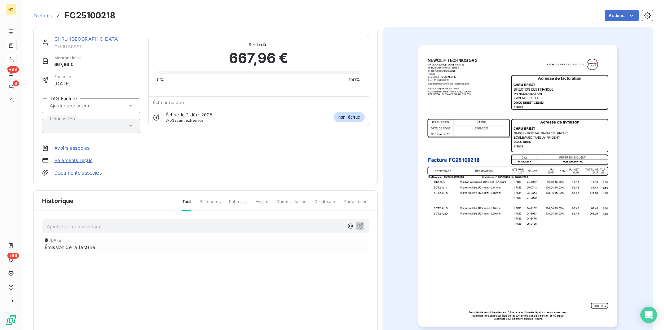
click at [135, 223] on p "Ajouter un commentaire ﻿" at bounding box center [195, 226] width 297 height 9
click at [136, 226] on span "Mail du [DATE] avec mandat 92117 émis le [DATE]" at bounding box center [105, 226] width 116 height 6
click at [236, 226] on span "Mail du [DATE] avec mandat 92774 montant 373.17€, mandat 92775 monataant émis l…" at bounding box center [157, 226] width 221 height 6
click at [235, 226] on span "Mail du [DATE] avec mandat 92774 montant 373.17€, mandat 92775 montant émis le …" at bounding box center [154, 226] width 215 height 6
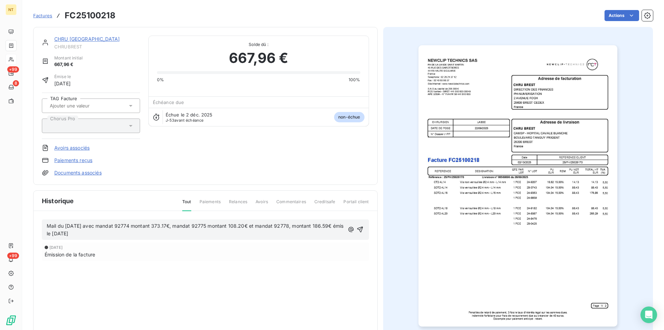
click at [70, 232] on span "Mail du [DATE] avec mandat 92774 montant 373.17€, mandat 92775 montant 108.20€ …" at bounding box center [196, 230] width 299 height 14
click at [59, 235] on span "Mail du [DATE] avec mandat 92774 montant 373.17€, mandat 92775 montant 108.20€ …" at bounding box center [196, 230] width 299 height 14
click at [299, 228] on span "Mail du [DATE] avec mandat 92774 montant 373.17€, mandat 92775 montant 108.20€ …" at bounding box center [196, 230] width 299 height 14
click at [360, 229] on icon "button" at bounding box center [361, 230] width 6 height 6
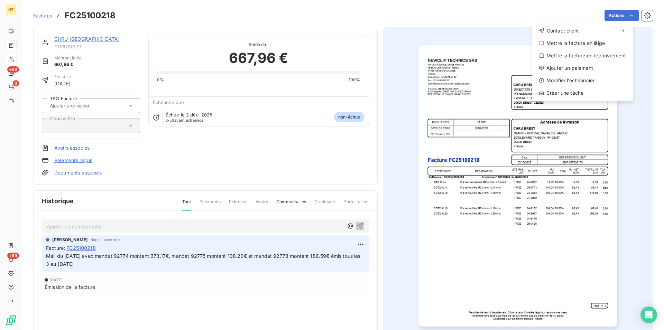
click at [625, 12] on html "NT +99 8 +99 Factures FC25100218 Actions Contact client Mettre la facture en li…" at bounding box center [332, 165] width 664 height 330
click at [586, 42] on div "Mettre la facture en litige" at bounding box center [582, 43] width 95 height 11
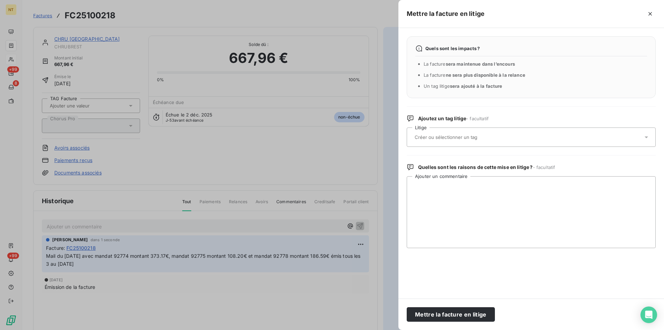
click at [458, 136] on input "text" at bounding box center [464, 137] width 101 height 6
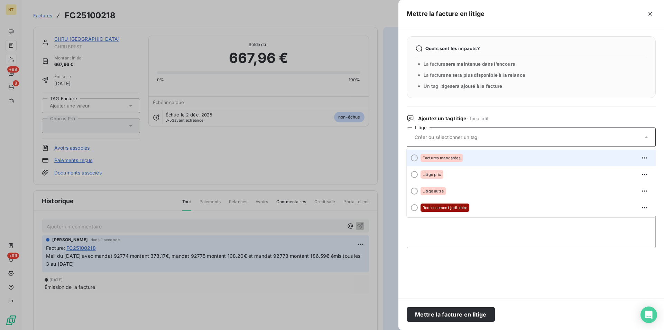
click at [414, 158] on div at bounding box center [414, 158] width 7 height 7
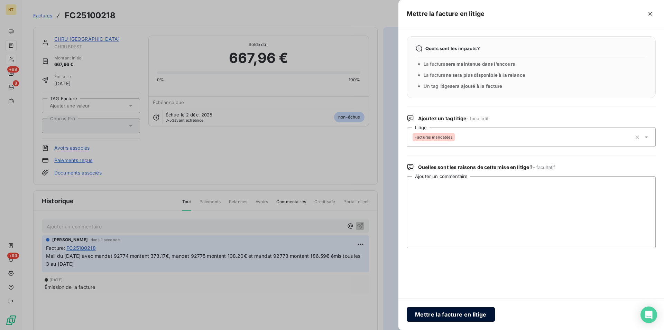
click at [429, 314] on button "Mettre la facture en litige" at bounding box center [451, 315] width 88 height 15
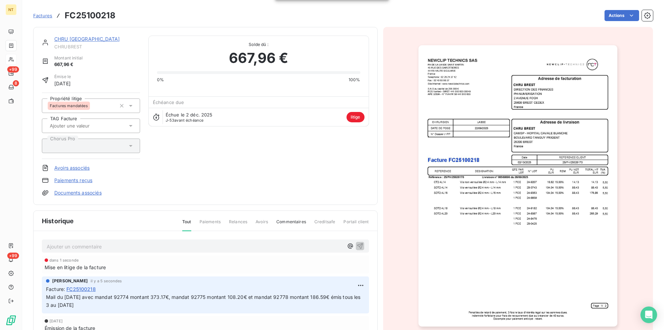
click at [72, 37] on link "CHRU [GEOGRAPHIC_DATA]" at bounding box center [86, 39] width 65 height 6
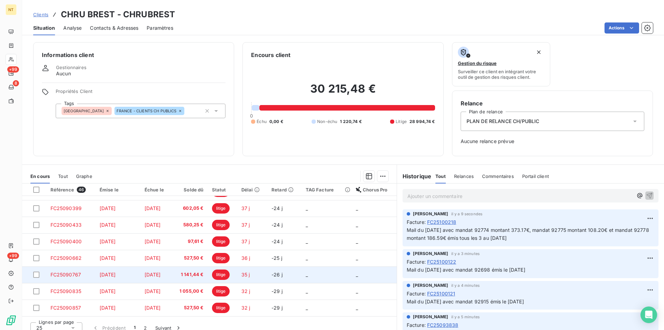
scroll to position [7, 0]
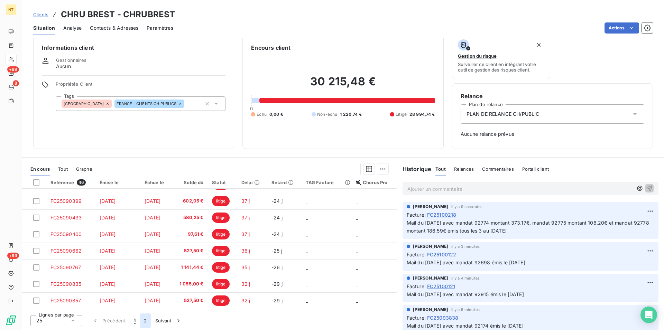
click at [143, 321] on button "2" at bounding box center [145, 321] width 11 height 15
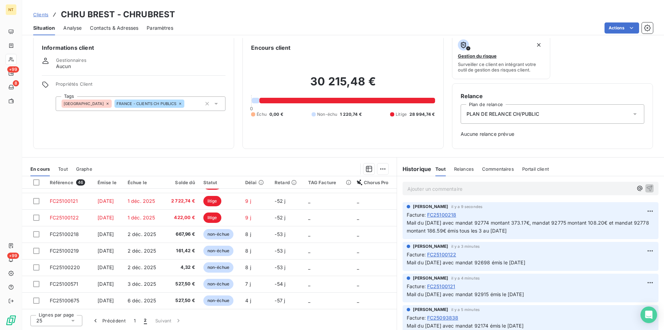
scroll to position [228, 0]
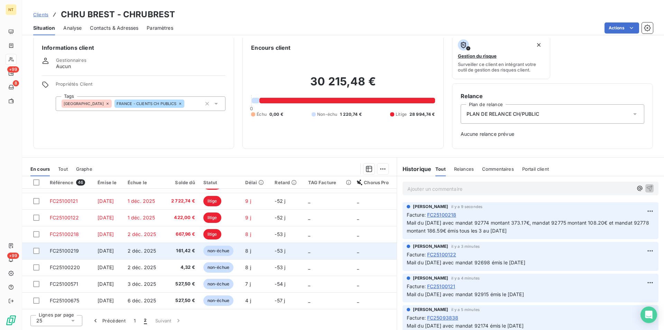
click at [71, 248] on span "FC25100219" at bounding box center [64, 251] width 29 height 6
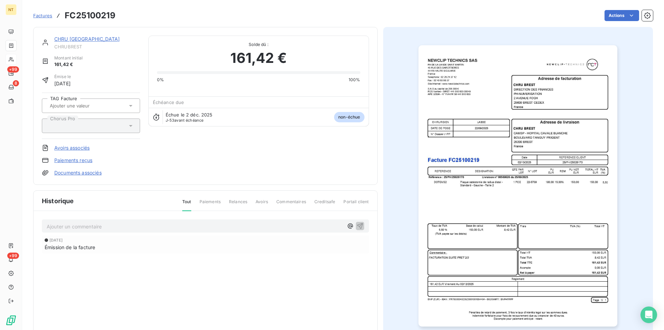
click at [70, 40] on link "CHRU [GEOGRAPHIC_DATA]" at bounding box center [86, 39] width 65 height 6
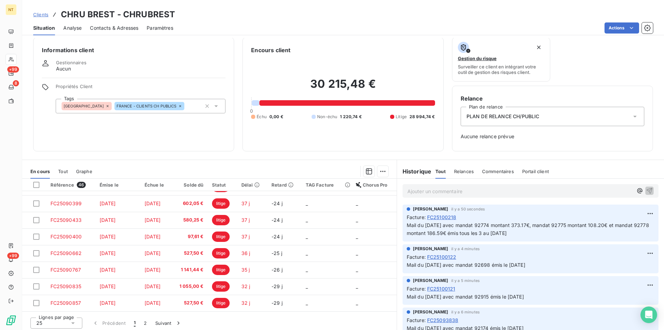
scroll to position [7, 0]
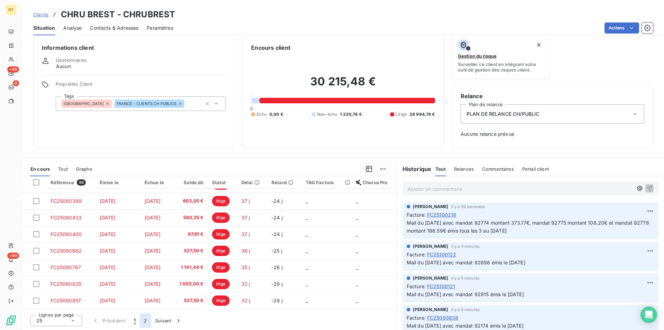
click at [143, 319] on button "2" at bounding box center [145, 321] width 11 height 15
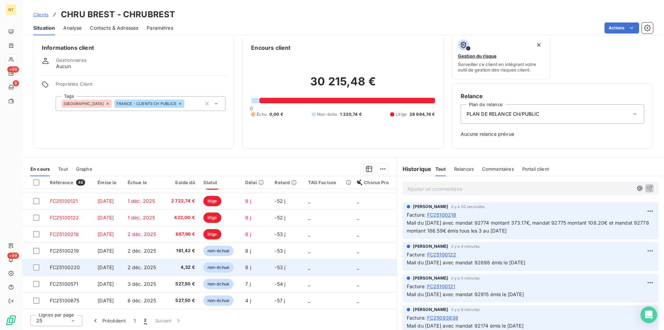
click at [81, 264] on td "FC25100220" at bounding box center [70, 267] width 48 height 17
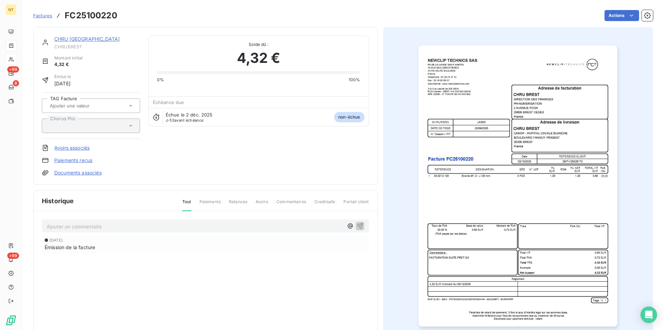
click at [58, 226] on p "Ajouter un commentaire ﻿" at bounding box center [195, 226] width 297 height 9
click at [136, 226] on span "Mail du [DATE] avec mandat 92117 émis le [DATE]" at bounding box center [105, 226] width 116 height 6
click at [164, 225] on span "Mail du [DATE] avec mandat 92776 émis le [DATE]" at bounding box center [106, 226] width 118 height 6
click at [358, 226] on icon "button" at bounding box center [360, 226] width 6 height 6
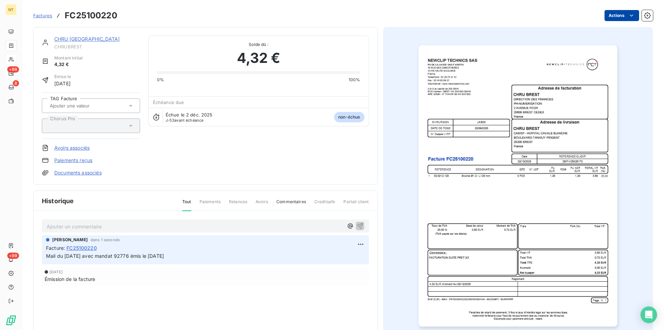
click at [627, 14] on html "NT +99 8 +99 Factures FC25100220 Actions CHRU BREST CHRUBREST Montant initial 4…" at bounding box center [332, 165] width 664 height 330
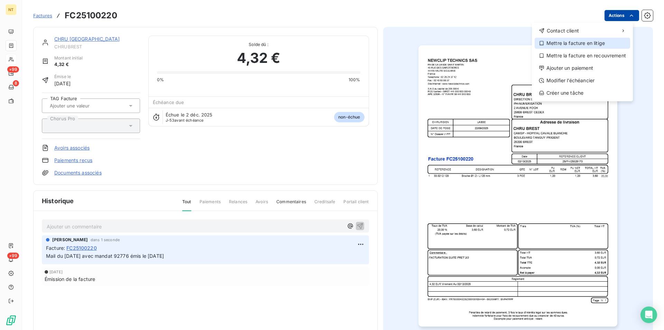
click at [584, 42] on div "Mettre la facture en litige" at bounding box center [582, 43] width 95 height 11
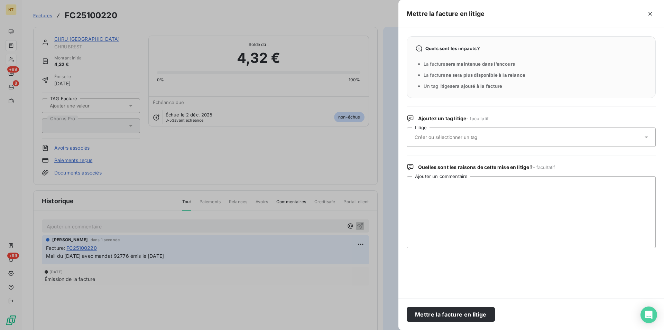
click at [460, 137] on input "text" at bounding box center [464, 137] width 101 height 6
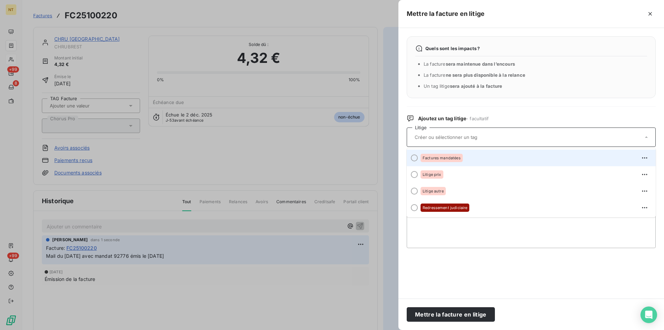
click at [412, 158] on div at bounding box center [414, 158] width 7 height 7
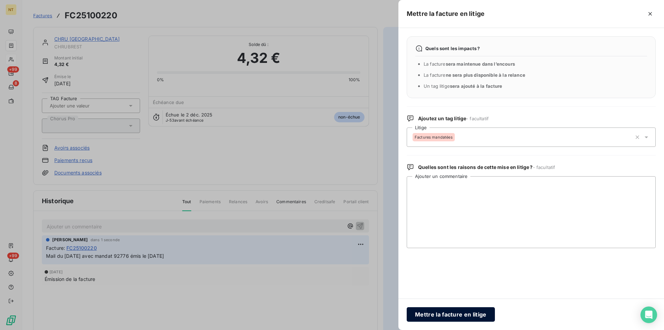
click at [423, 314] on button "Mettre la facture en litige" at bounding box center [451, 315] width 88 height 15
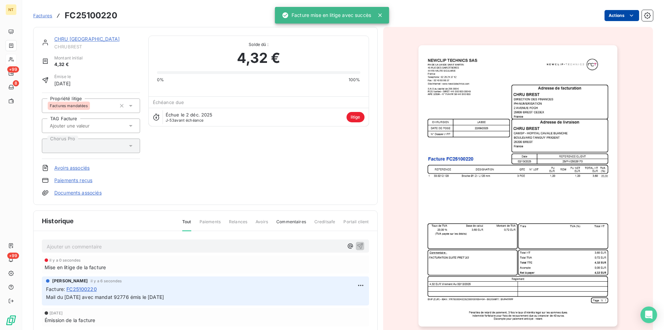
click at [72, 38] on link "CHRU [GEOGRAPHIC_DATA]" at bounding box center [86, 39] width 65 height 6
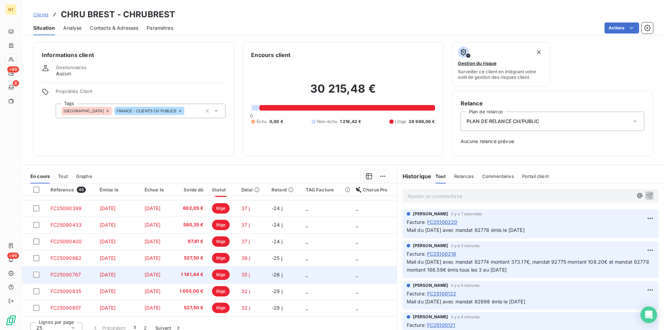
scroll to position [7, 0]
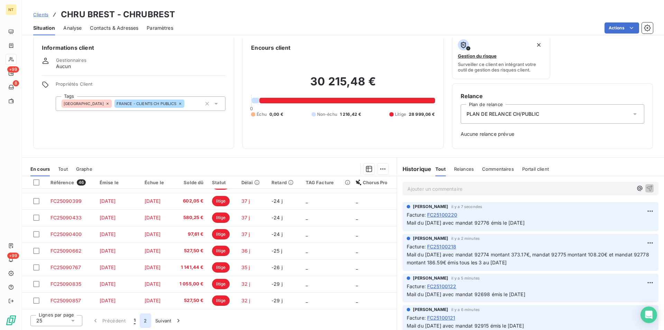
click at [144, 324] on button "2" at bounding box center [145, 321] width 11 height 15
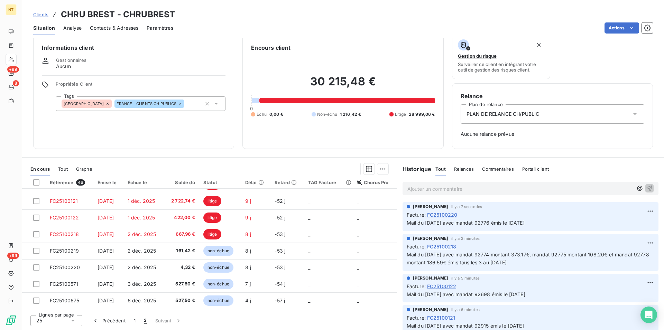
scroll to position [228, 0]
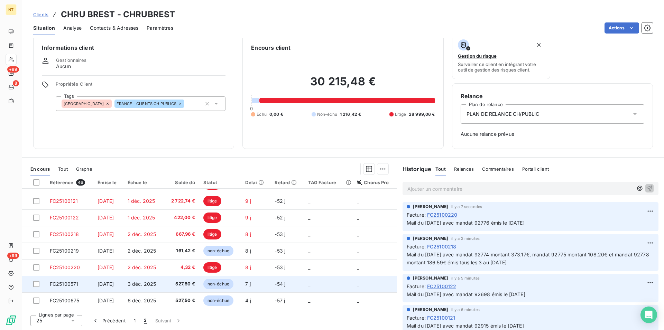
click at [71, 284] on span "FC25100571" at bounding box center [64, 284] width 29 height 6
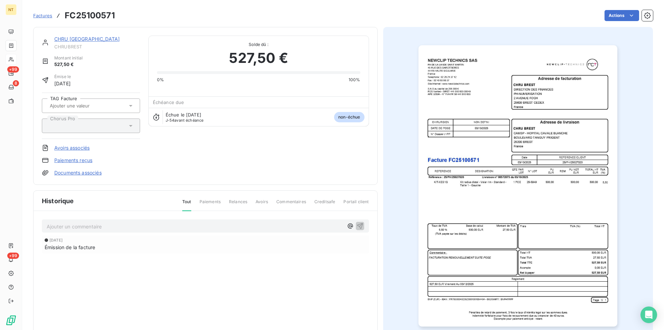
click at [129, 227] on p "Ajouter un commentaire ﻿" at bounding box center [195, 226] width 297 height 9
click at [136, 227] on span "Mail du [DATE] avec mandat 92117 émis le [DATE]" at bounding box center [105, 226] width 116 height 6
click at [162, 225] on span "Mail du [DATE] avec mandat 93114 émis le [DATE]" at bounding box center [105, 226] width 117 height 6
click at [358, 225] on icon "button" at bounding box center [360, 225] width 7 height 7
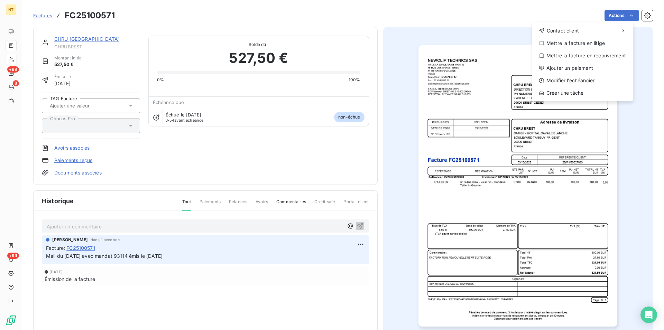
click at [628, 16] on html "NT +99 8 +99 Factures FC25100571 Actions Contact client Mettre la facture en li…" at bounding box center [332, 165] width 664 height 330
click at [590, 44] on div "Mettre la facture en litige" at bounding box center [582, 43] width 95 height 11
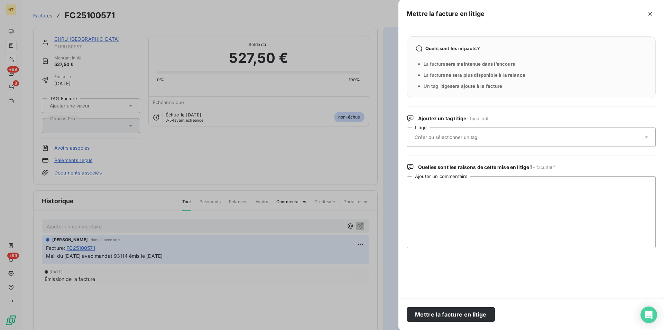
click at [444, 139] on input "text" at bounding box center [464, 137] width 101 height 6
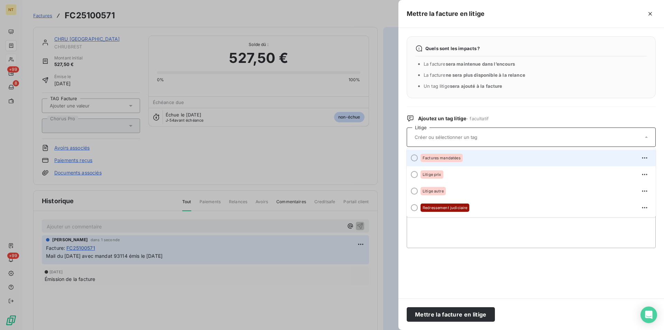
click at [414, 158] on div at bounding box center [414, 158] width 7 height 7
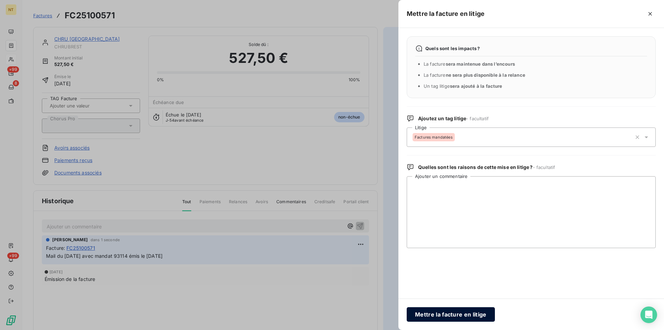
click at [427, 311] on button "Mettre la facture en litige" at bounding box center [451, 315] width 88 height 15
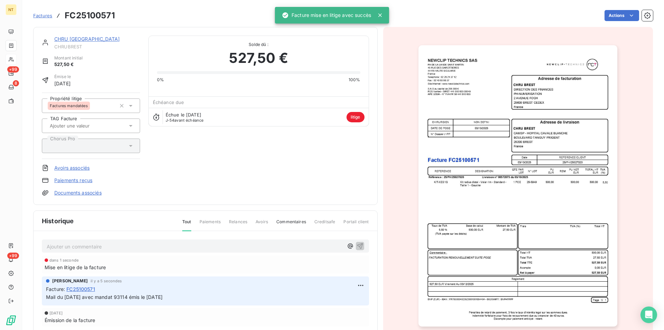
click at [65, 39] on link "CHRU [GEOGRAPHIC_DATA]" at bounding box center [86, 39] width 65 height 6
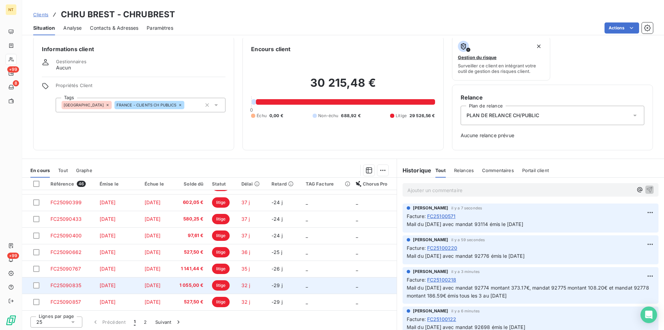
scroll to position [7, 0]
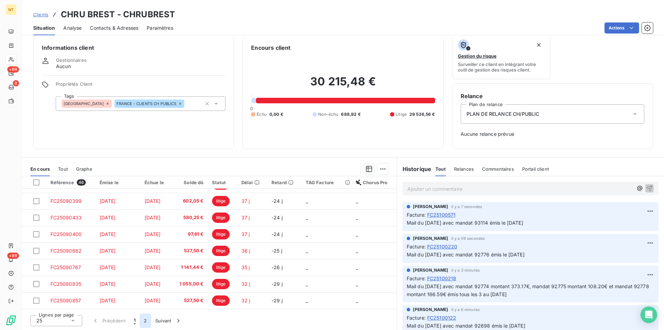
click at [146, 320] on button "2" at bounding box center [145, 321] width 11 height 15
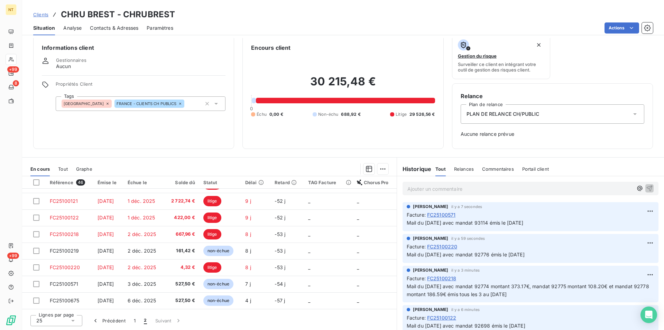
scroll to position [228, 0]
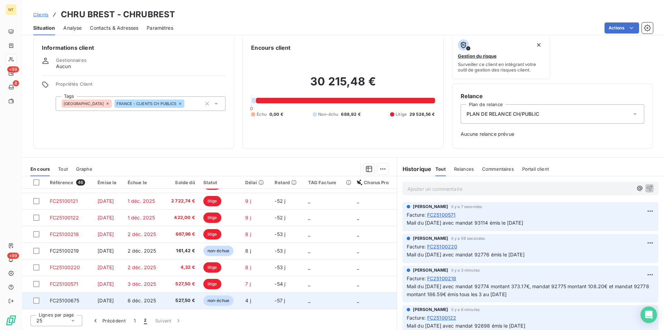
click at [76, 301] on span "FC25100675" at bounding box center [65, 301] width 30 height 6
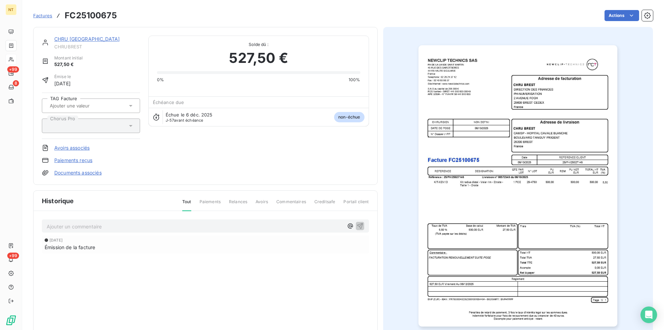
click at [61, 39] on link "CHRU [GEOGRAPHIC_DATA]" at bounding box center [86, 39] width 65 height 6
